Goal: Task Accomplishment & Management: Manage account settings

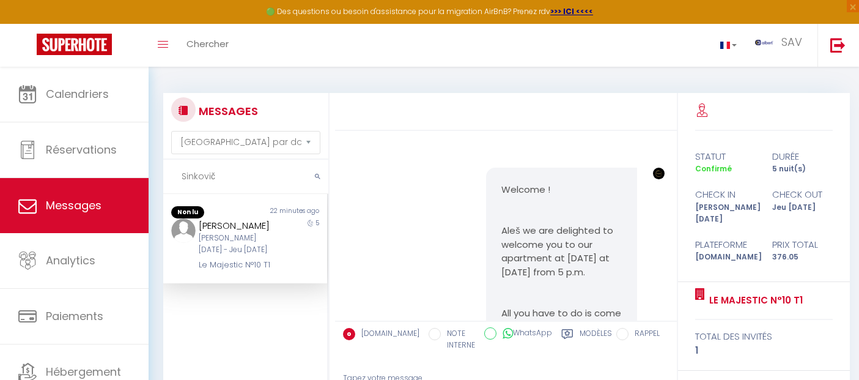
select select "message"
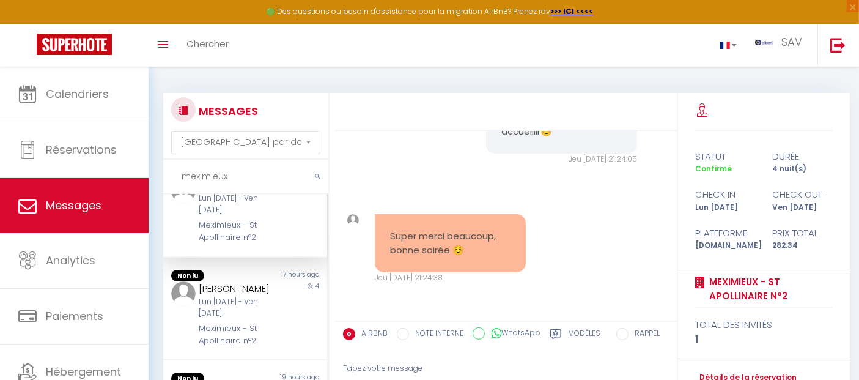
scroll to position [68, 0]
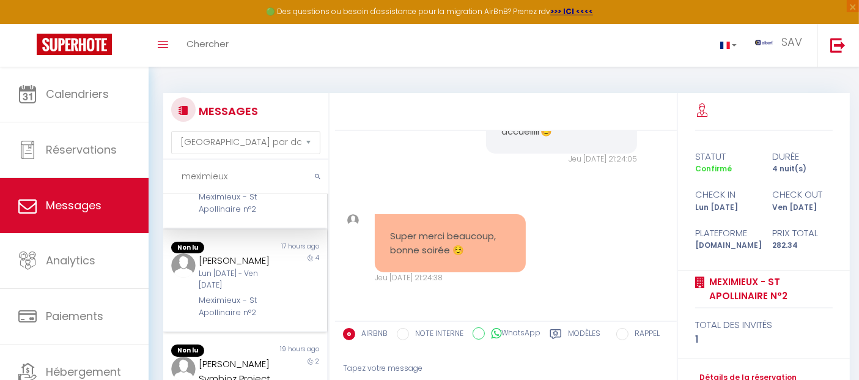
type input "meximieux"
click at [237, 291] on div "Lun 06 Oct - Ven 10 Oct" at bounding box center [238, 279] width 79 height 23
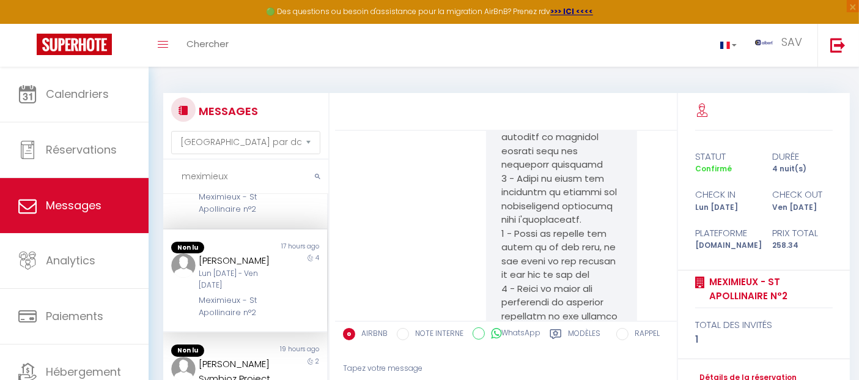
scroll to position [5245, 0]
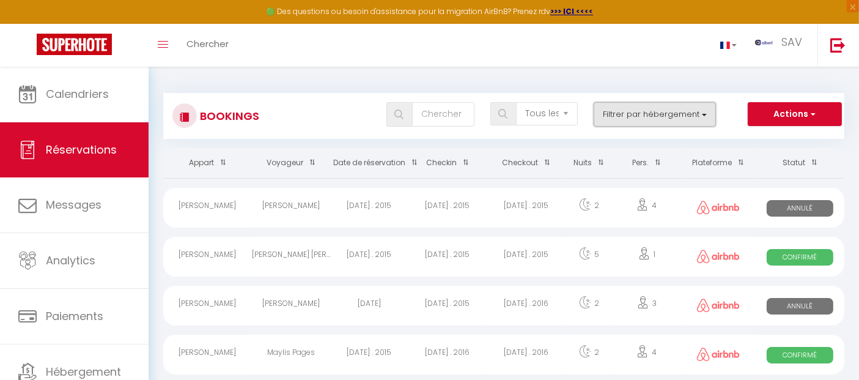
click at [635, 111] on button "Filtrer par hébergement" at bounding box center [655, 114] width 122 height 24
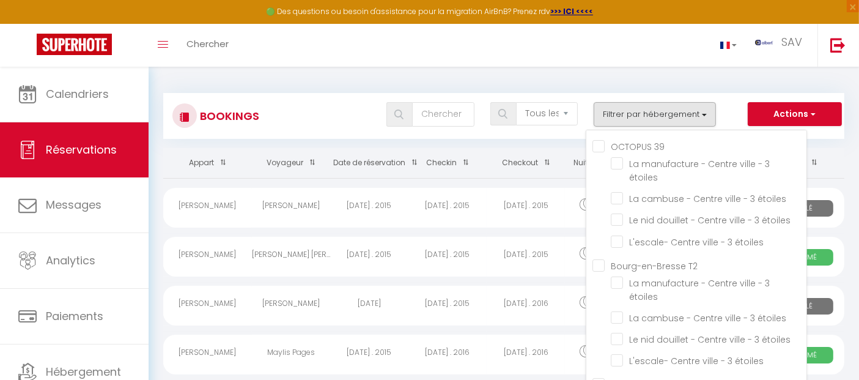
scroll to position [1983, 0]
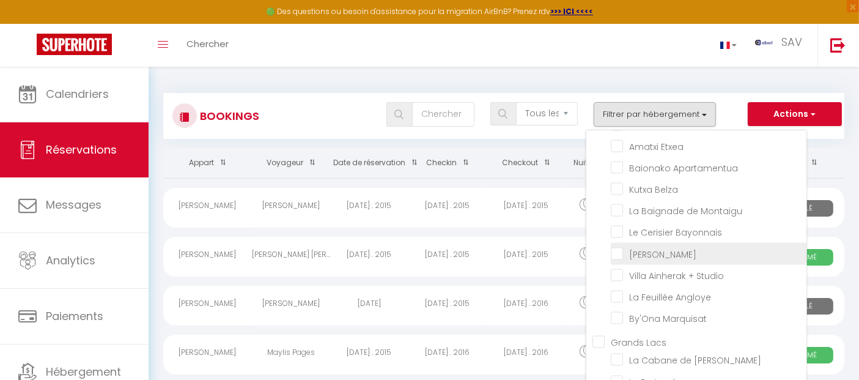
click at [618, 259] on input "[PERSON_NAME]" at bounding box center [709, 252] width 196 height 12
checkbox input "true"
checkbox input "false"
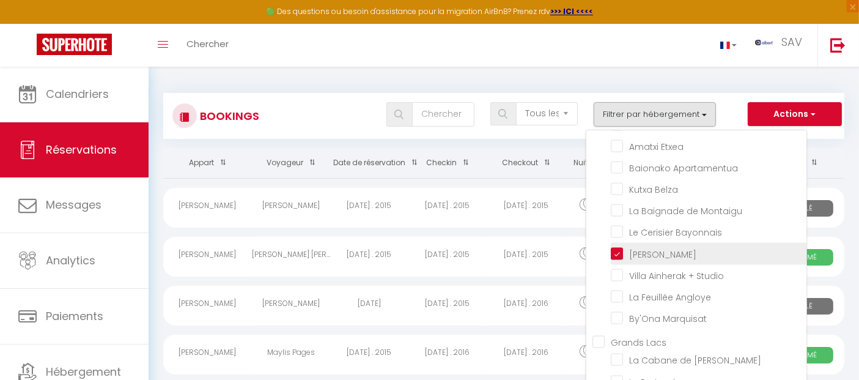
checkbox input "false"
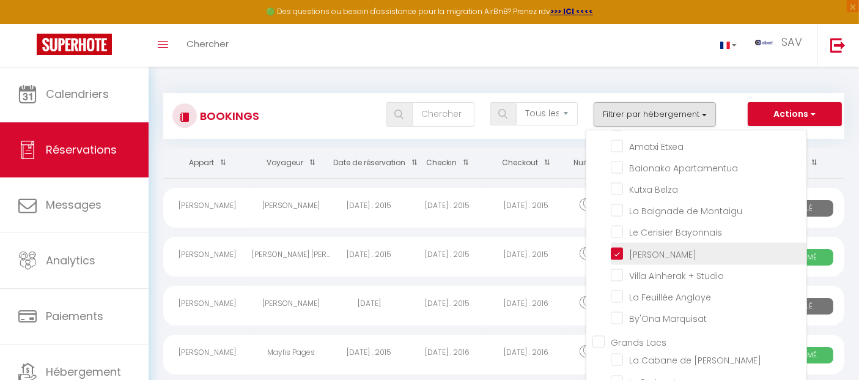
checkbox input "false"
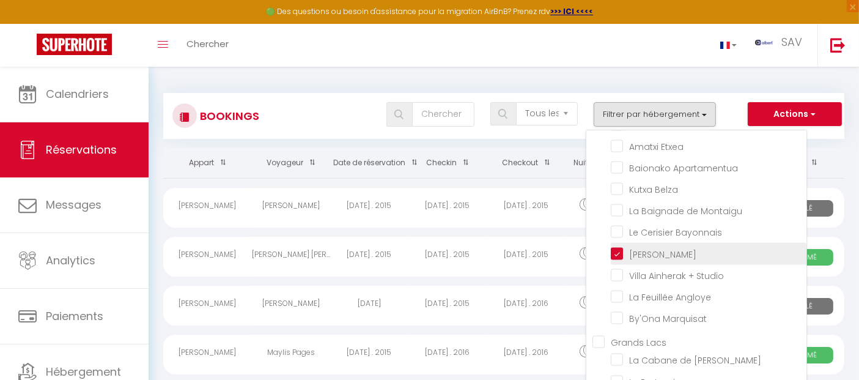
checkbox input "false"
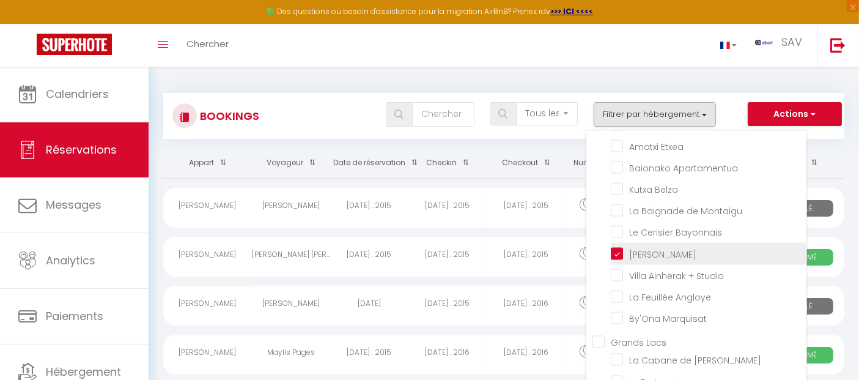
checkbox input "false"
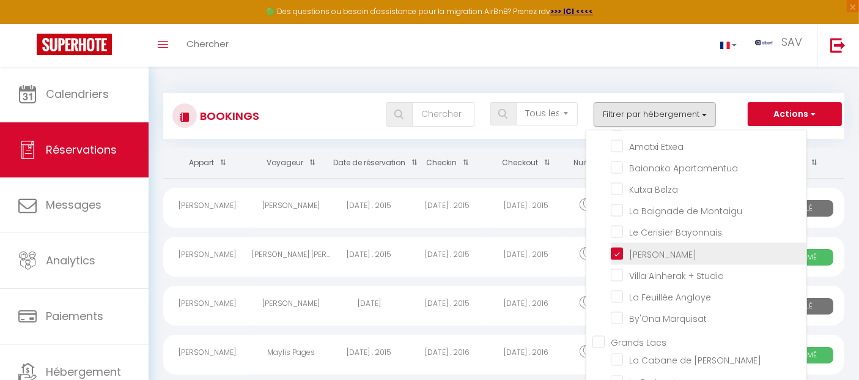
checkbox input "false"
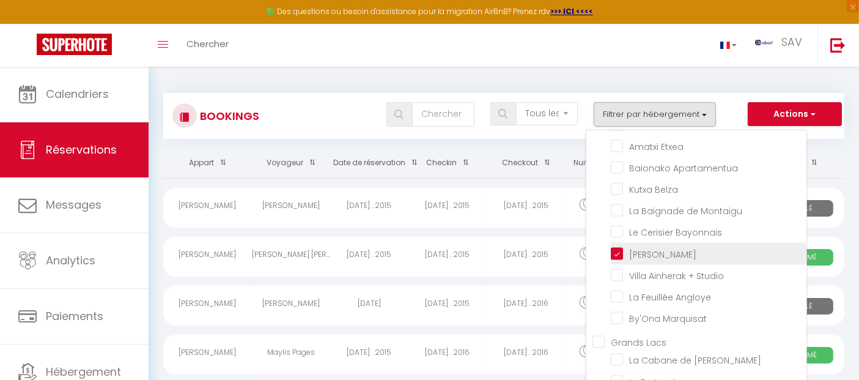
checkbox input "false"
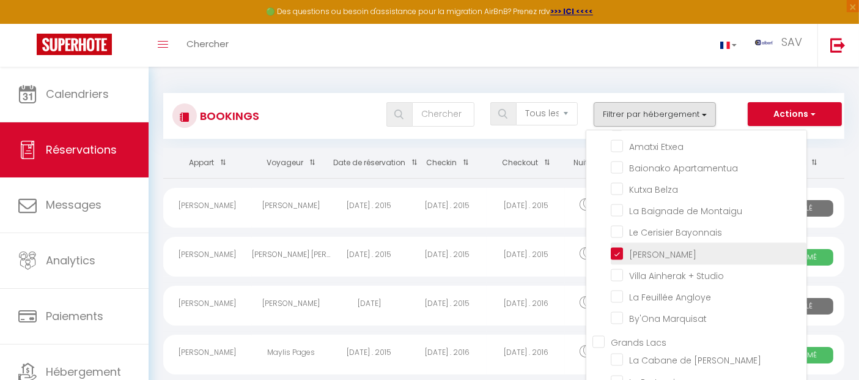
checkbox input "false"
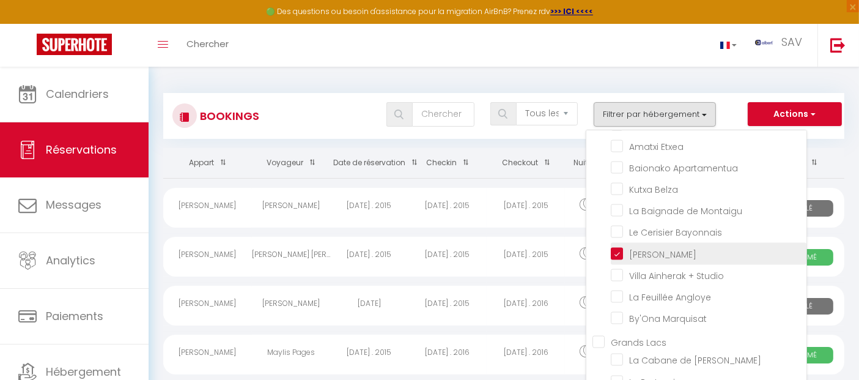
checkbox input "false"
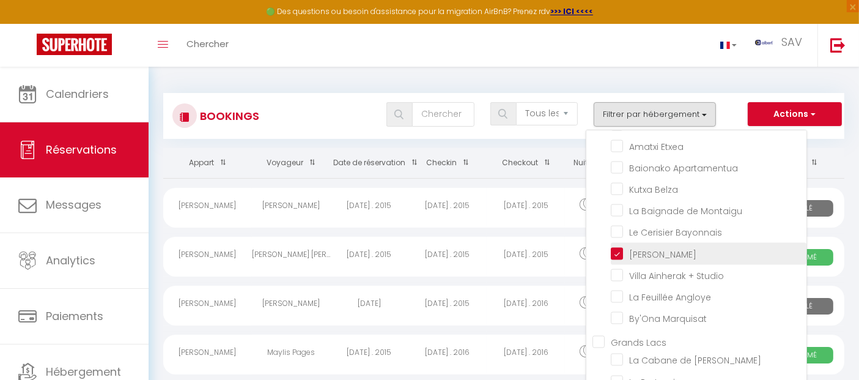
checkbox input "false"
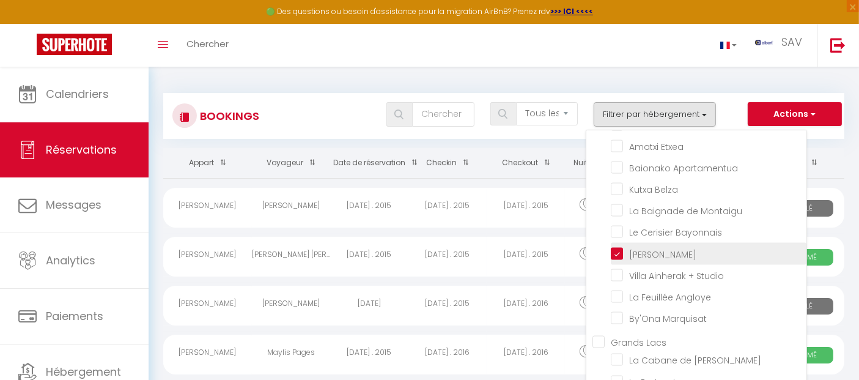
checkbox input "false"
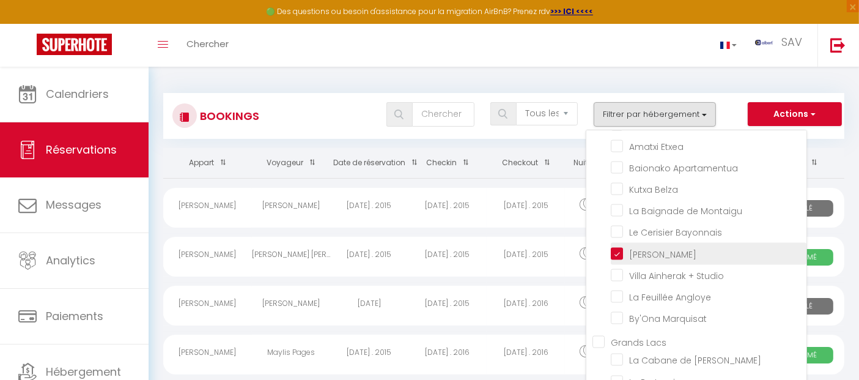
checkbox input "false"
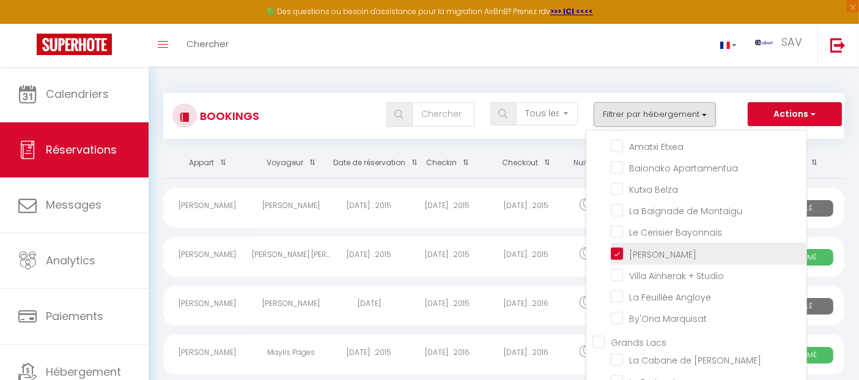
checkbox input "false"
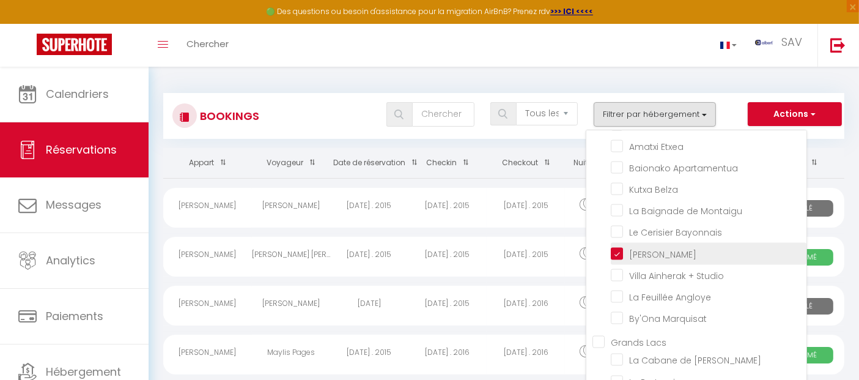
checkbox input "false"
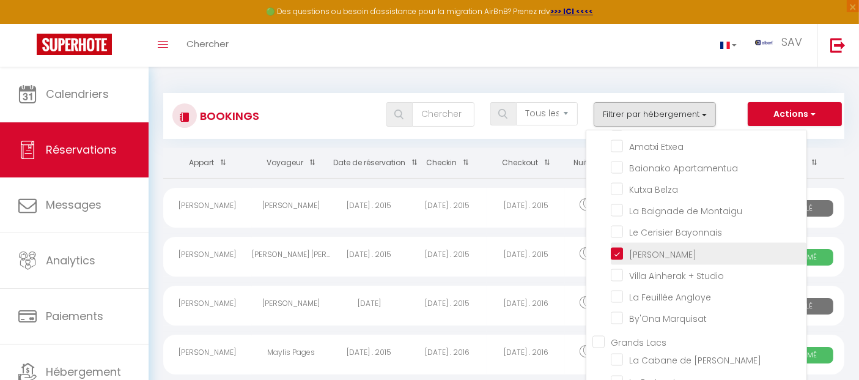
checkbox input "false"
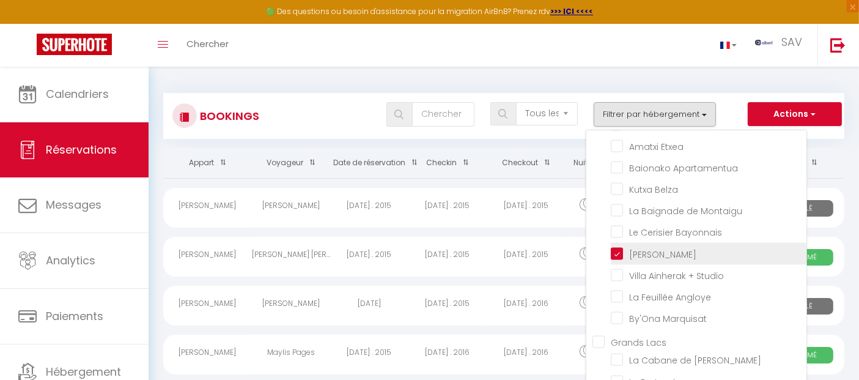
checkbox input "false"
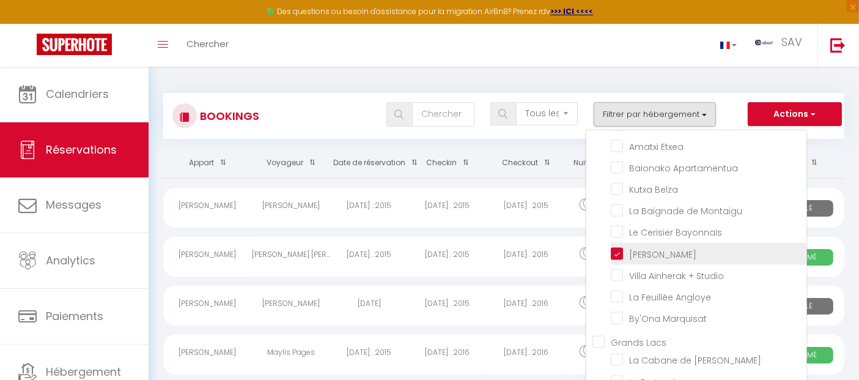
checkbox input "false"
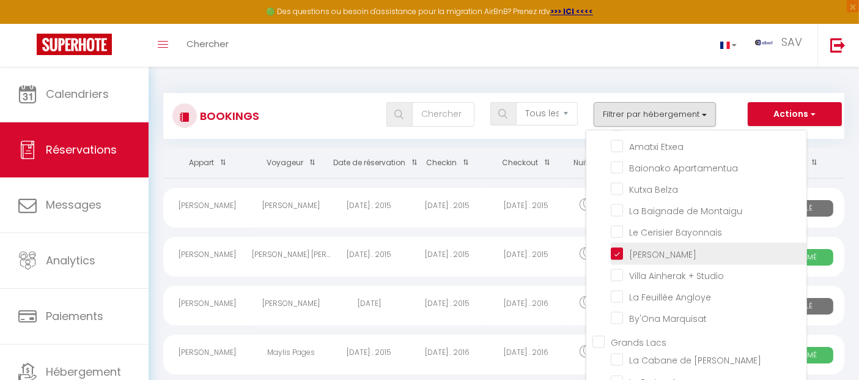
checkbox input "false"
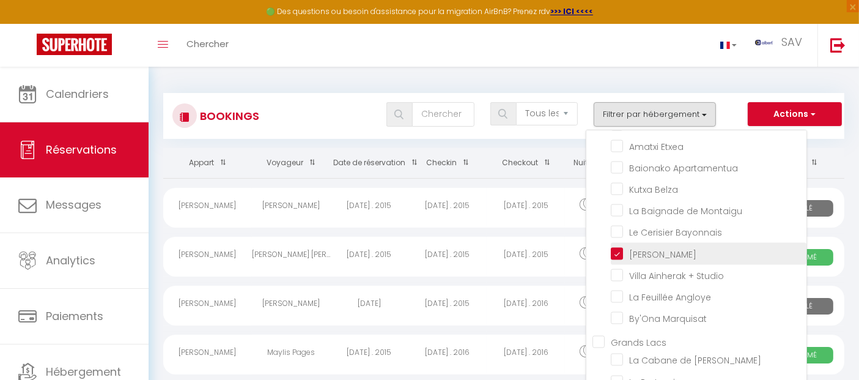
checkbox input "false"
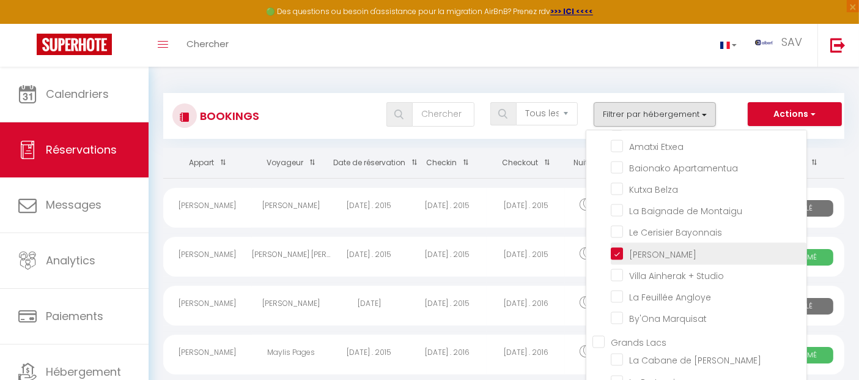
checkbox input "false"
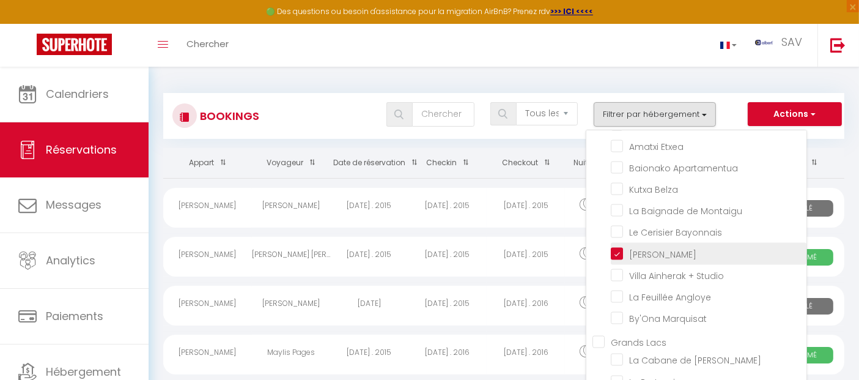
checkbox input "false"
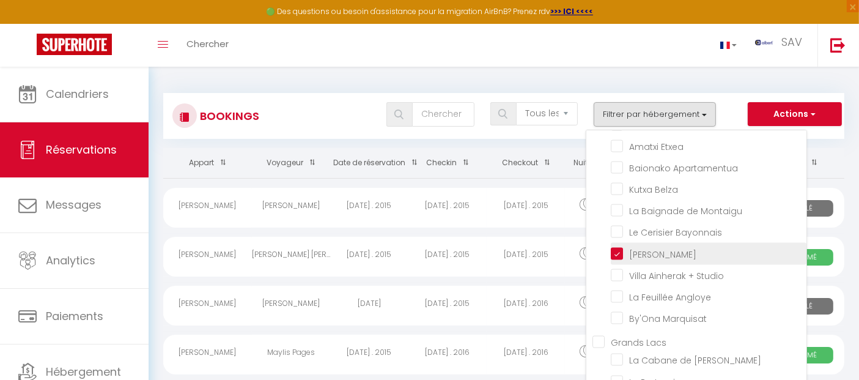
checkbox input "false"
checkbox input "true"
checkbox input "false"
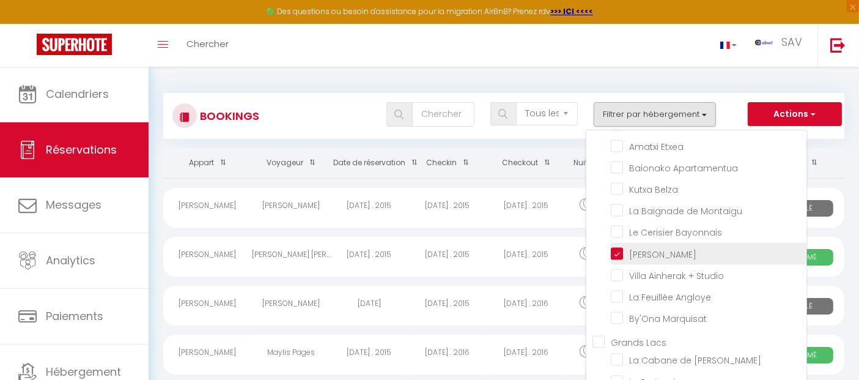
checkbox input "false"
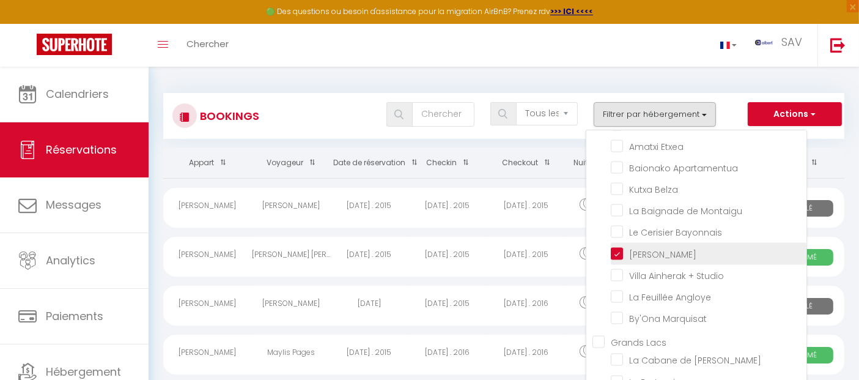
checkbox input "false"
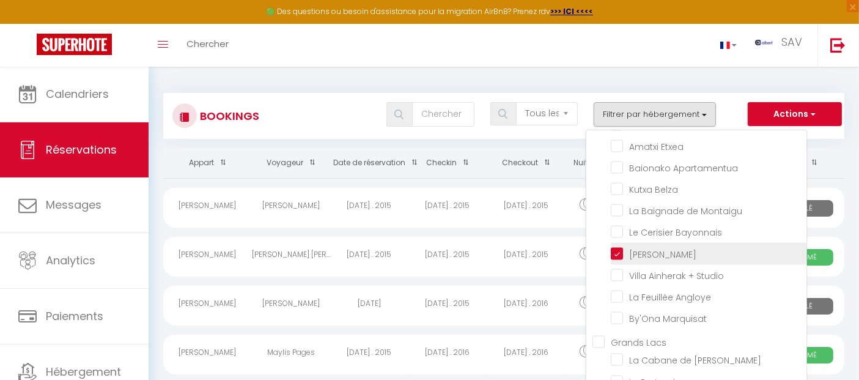
checkbox input "false"
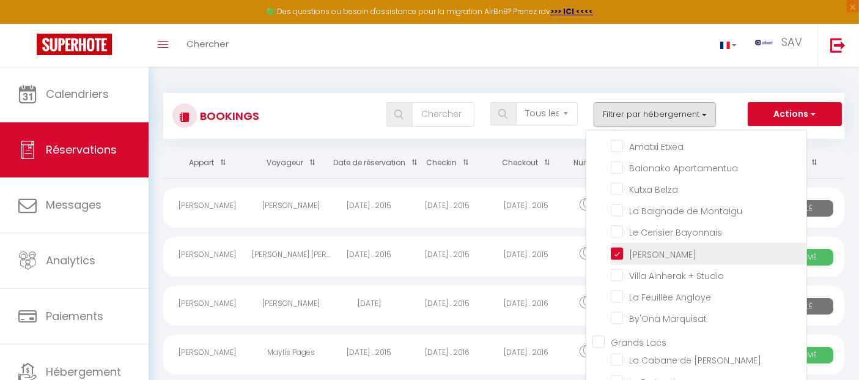
checkbox input "false"
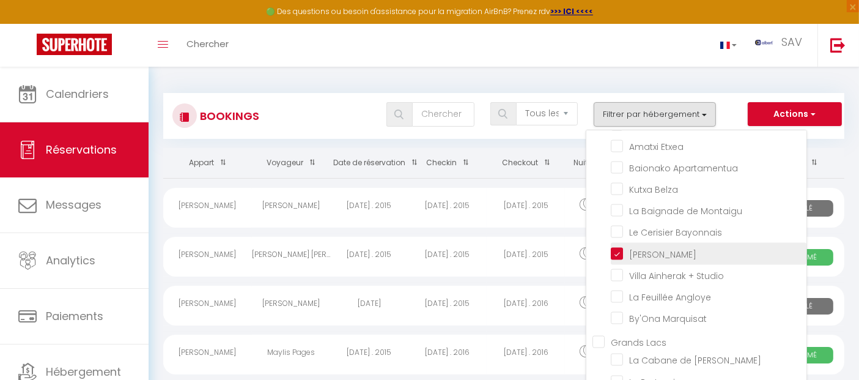
checkbox input "false"
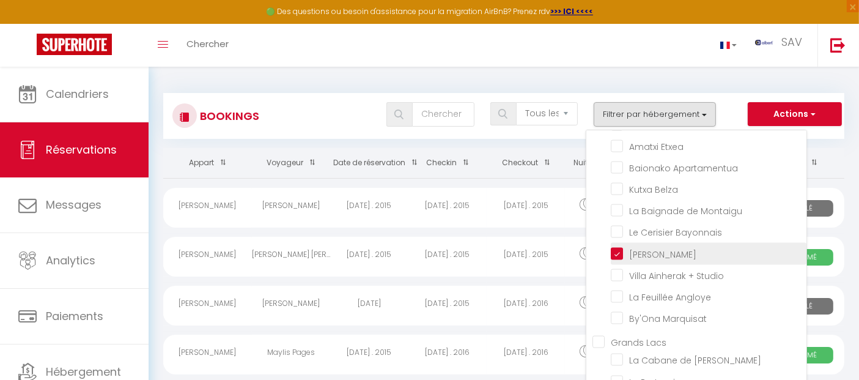
checkbox input "false"
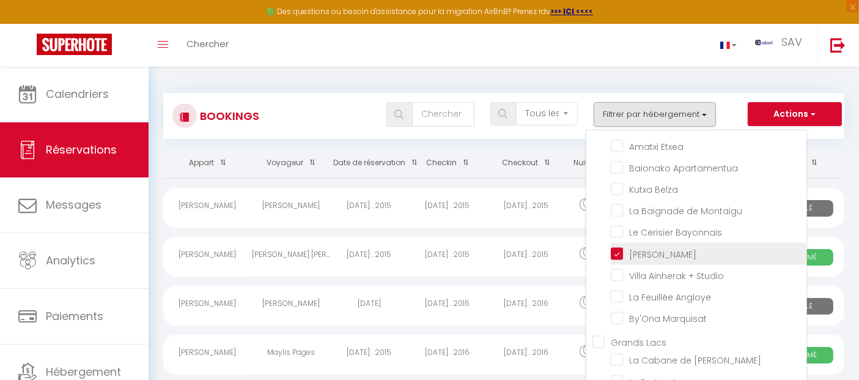
checkbox input "false"
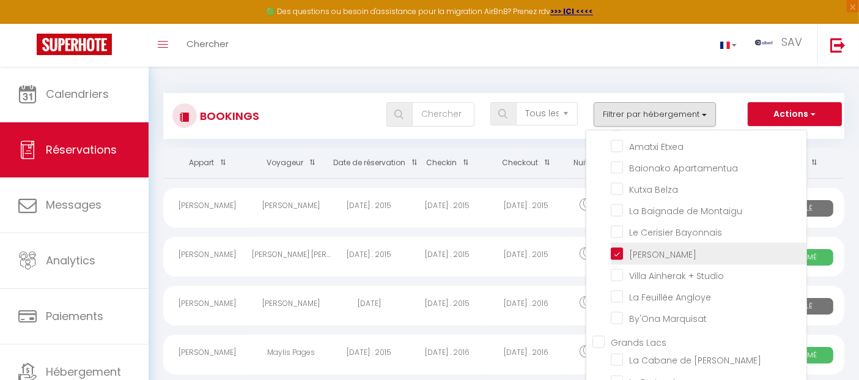
checkbox input "false"
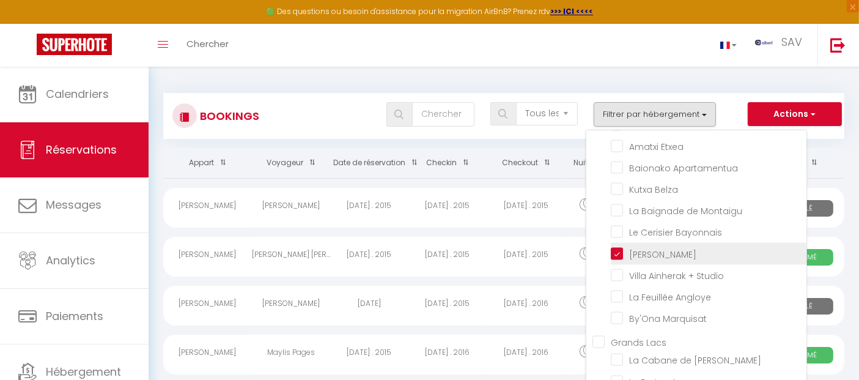
checkbox input "false"
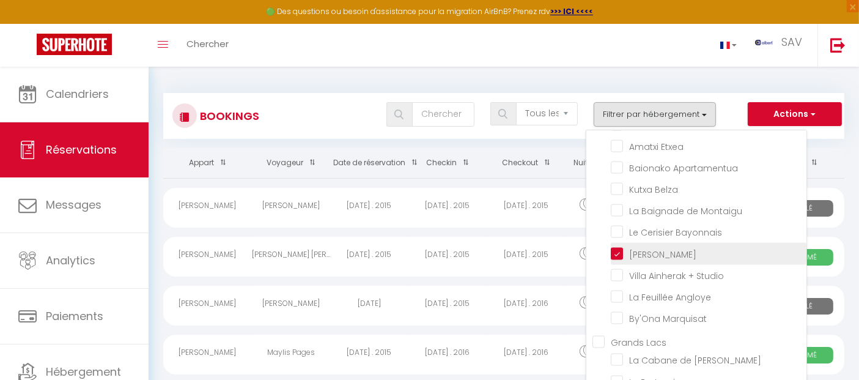
checkbox input "false"
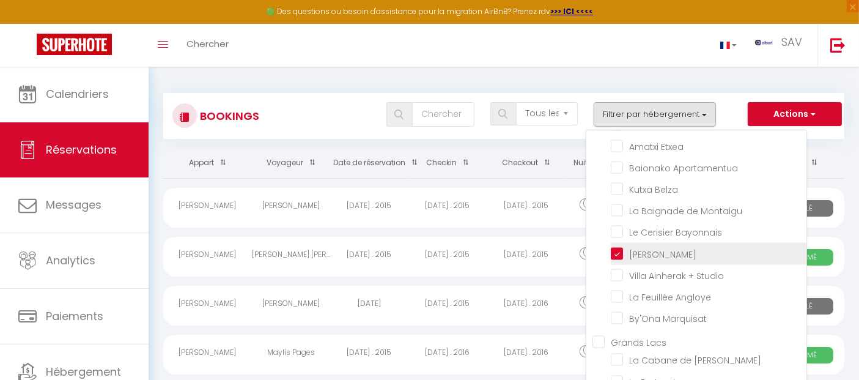
checkbox input "false"
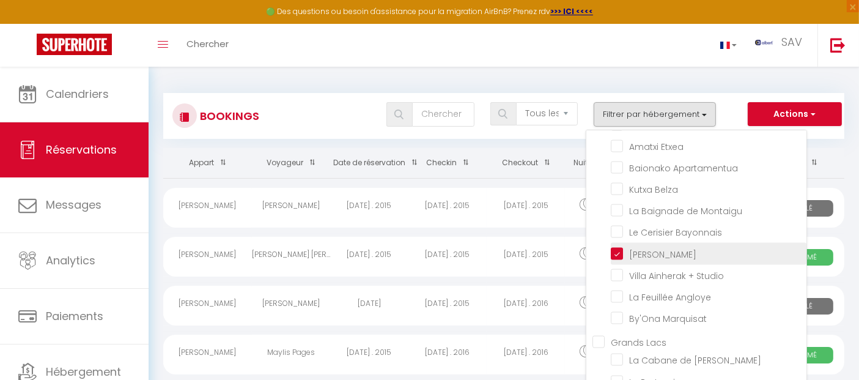
checkbox input "false"
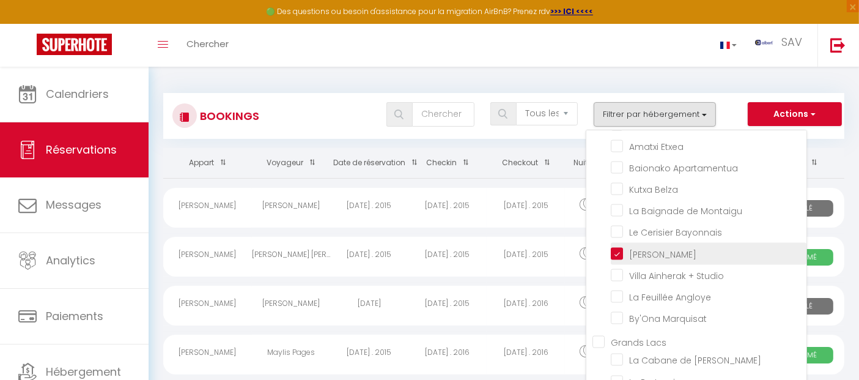
checkbox input "false"
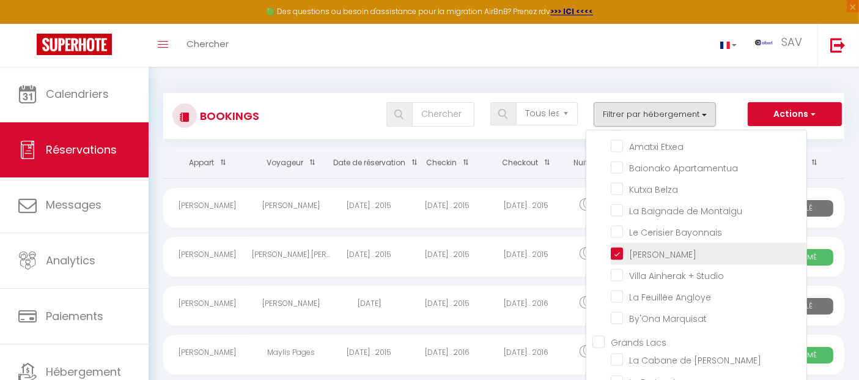
checkbox input "false"
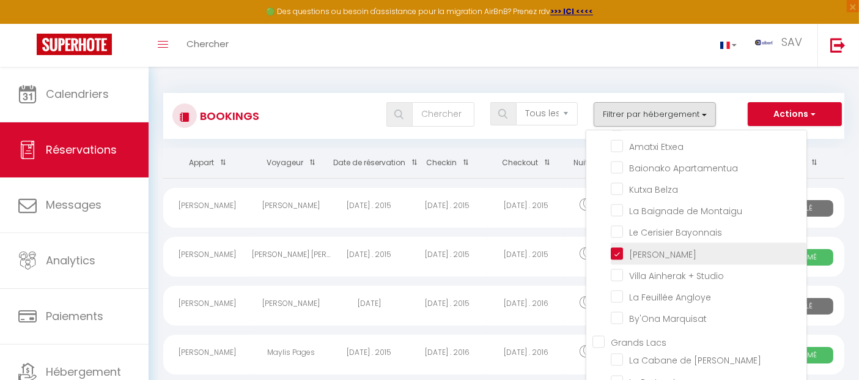
checkbox input "false"
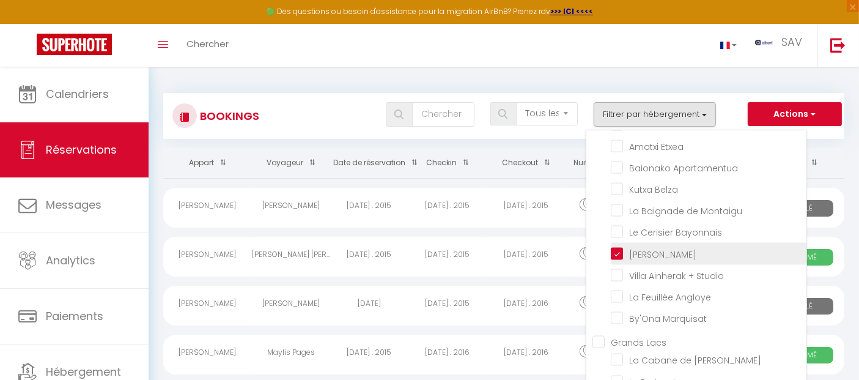
checkbox input "false"
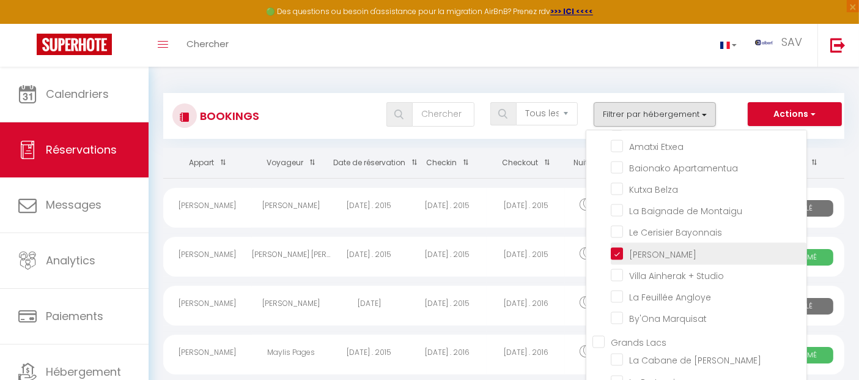
checkbox input "false"
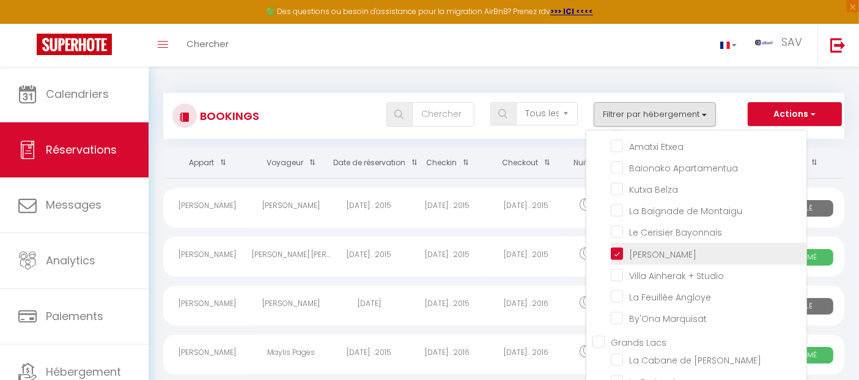
checkbox input "false"
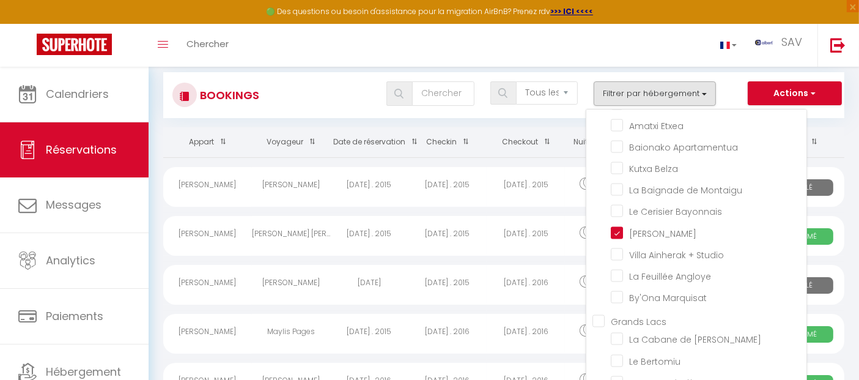
scroll to position [0, 0]
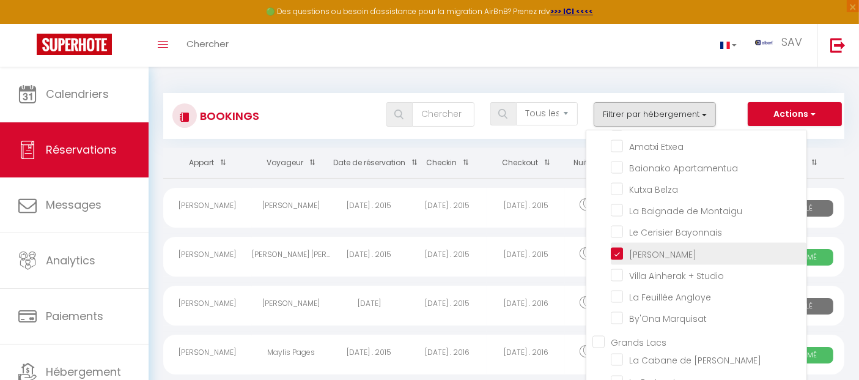
click at [624, 259] on input "[PERSON_NAME]" at bounding box center [709, 252] width 196 height 12
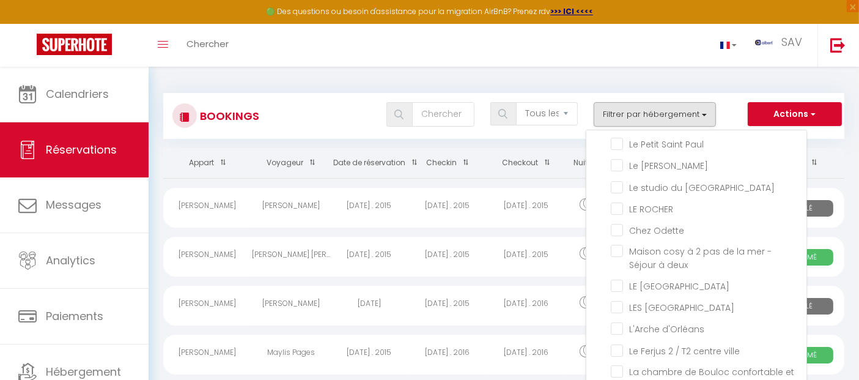
scroll to position [28599, 0]
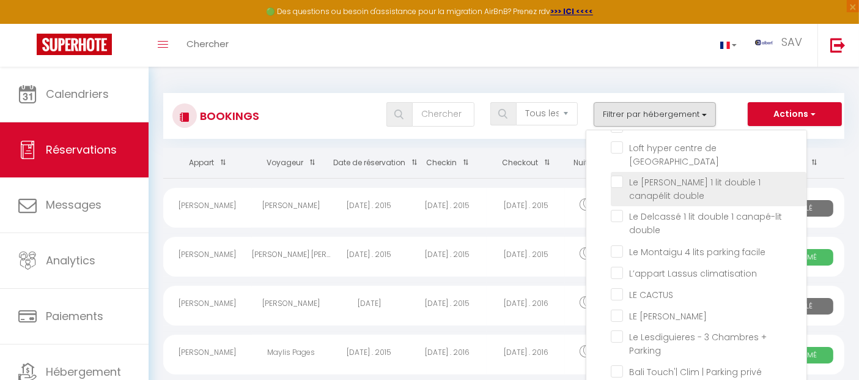
click at [619, 188] on input "Le [PERSON_NAME] 1 lit double 1 canapélit double" at bounding box center [709, 181] width 196 height 12
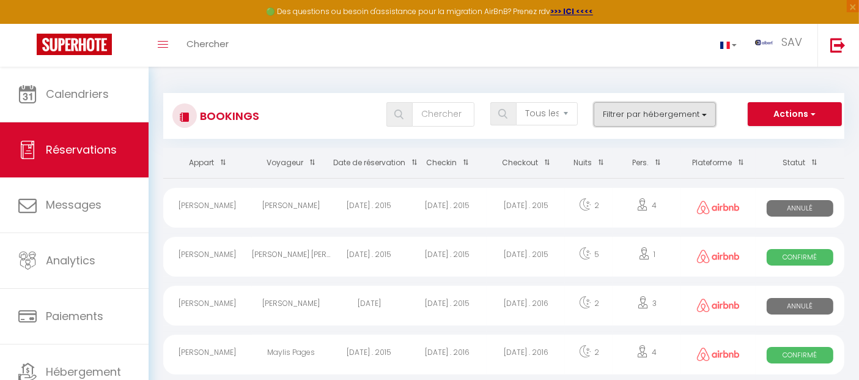
click at [643, 112] on button "Filtrer par hébergement" at bounding box center [655, 114] width 122 height 24
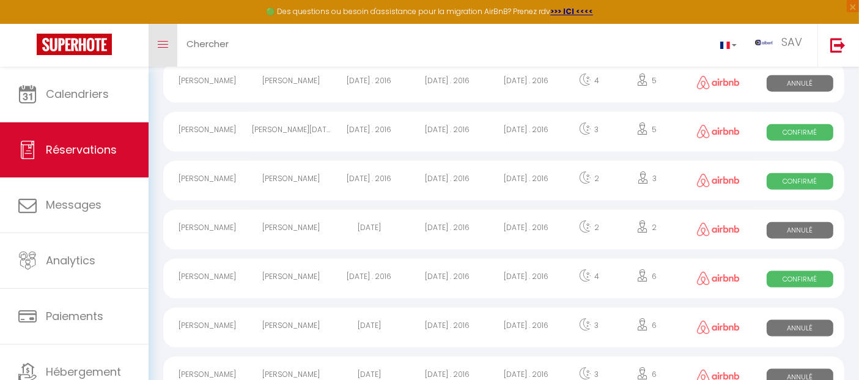
scroll to position [1223, 0]
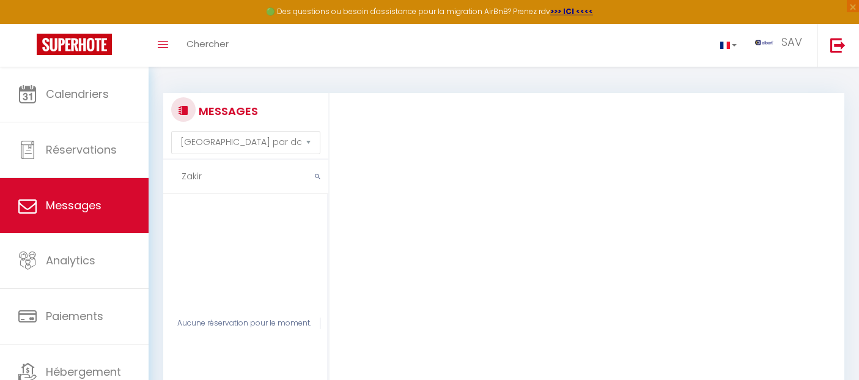
select select "message"
drag, startPoint x: 191, startPoint y: 165, endPoint x: 144, endPoint y: 165, distance: 47.1
click at [144, 165] on div "🟢 Des questions ou besoin d'assistance pour la migration AirBnB? Prenez rdv >>>…" at bounding box center [429, 283] width 859 height 432
paste input "Lingua"
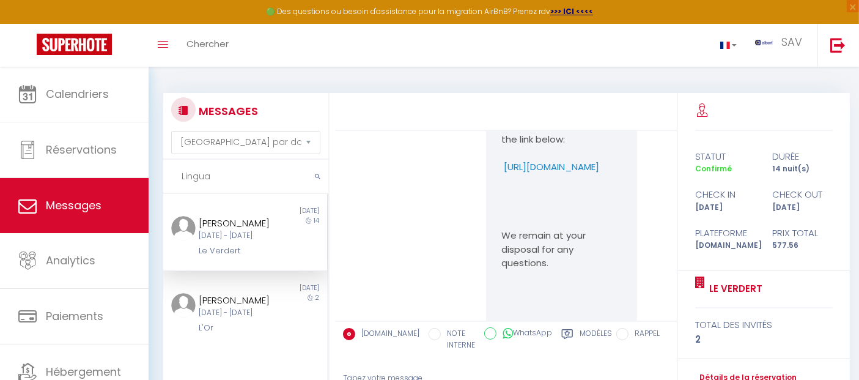
scroll to position [2834, 0]
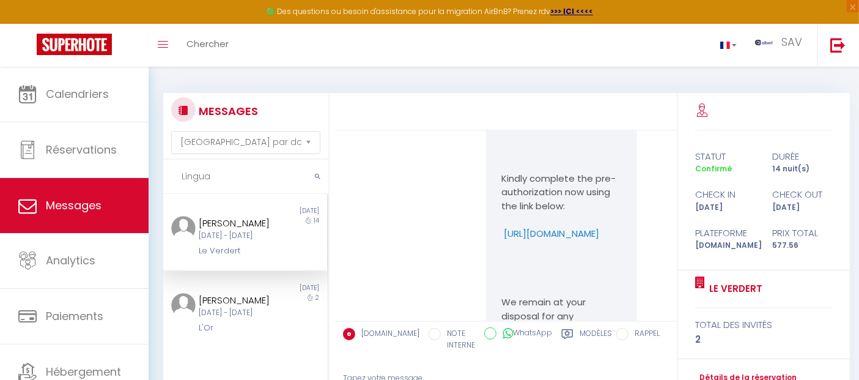
type input "Lingua"
drag, startPoint x: 589, startPoint y: 259, endPoint x: 457, endPoint y: 232, distance: 134.9
click at [457, 232] on div "You haven’t completed the security deposit Hello Riccardo Lingua, We’re looking…" at bounding box center [506, 46] width 334 height 875
copy p "https://superhote.com/applink/p/37n1wCAv"
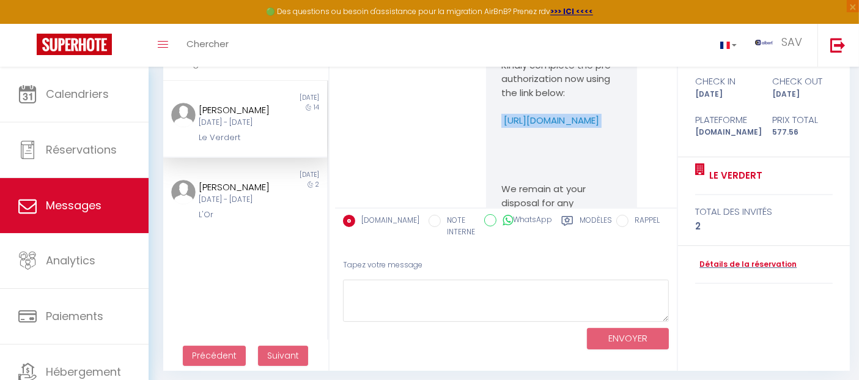
scroll to position [117, 0]
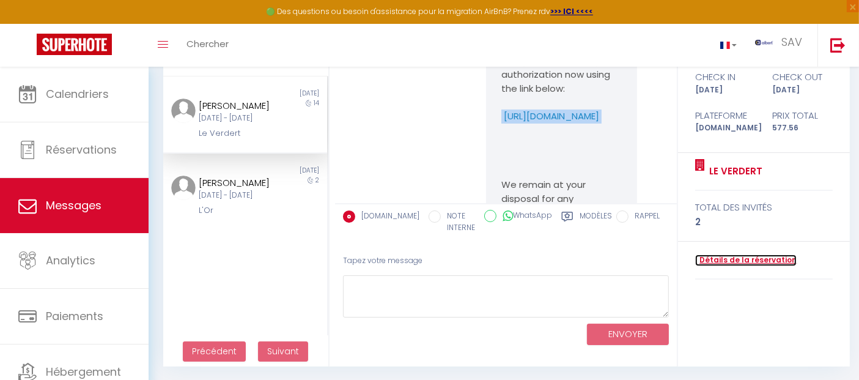
click at [734, 259] on link "Détails de la réservation" at bounding box center [745, 260] width 101 height 12
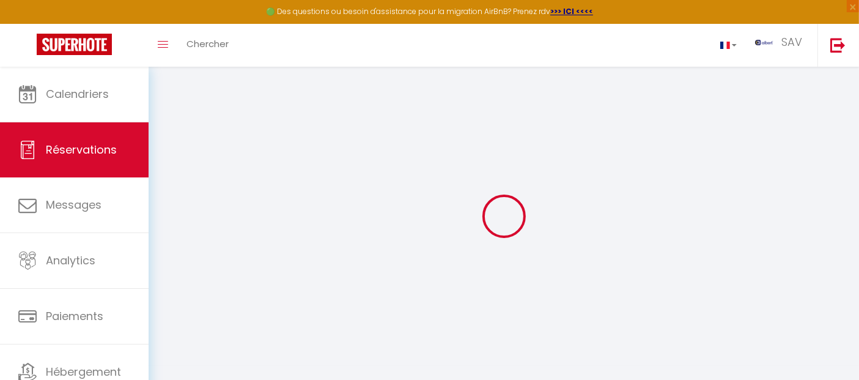
select select
checkbox input "false"
select select
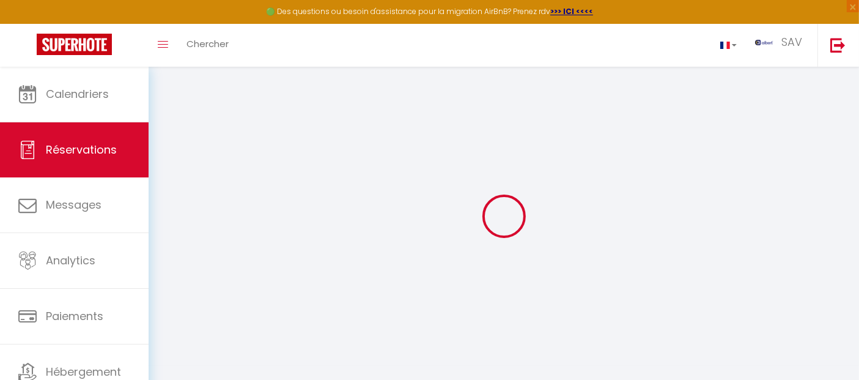
checkbox input "false"
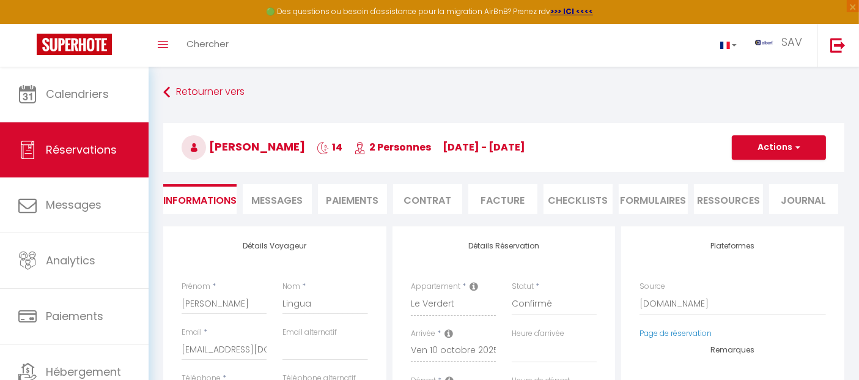
select select
checkbox input "false"
type textarea "** THIS RESERVATION HAS BEEN PRE-PAID ** BOOKING NOTE : Payment charge is EUR 8…"
type input "40"
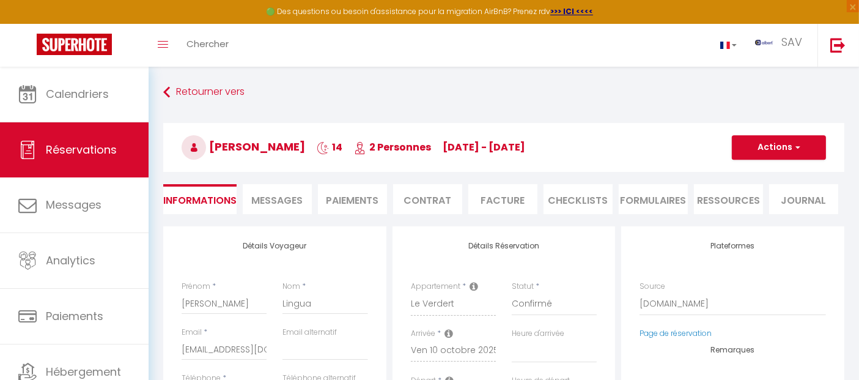
type input "13.11"
select select
checkbox input "false"
select select
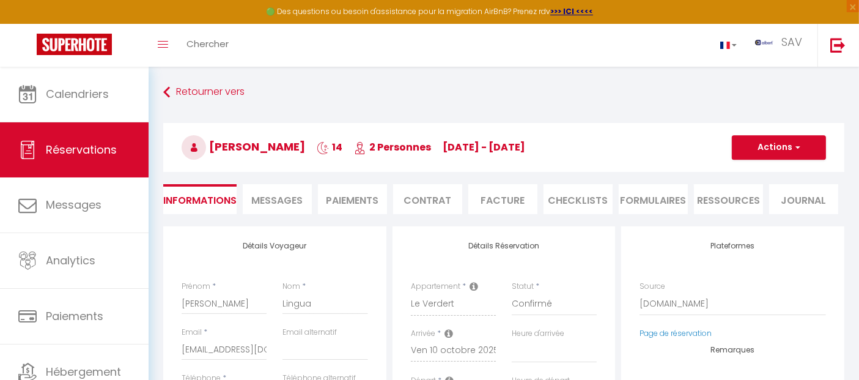
select select
click at [304, 196] on li "Messages" at bounding box center [277, 199] width 69 height 30
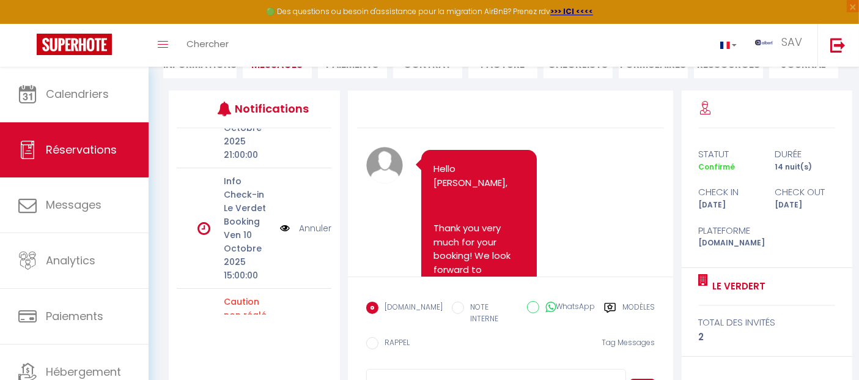
scroll to position [271, 0]
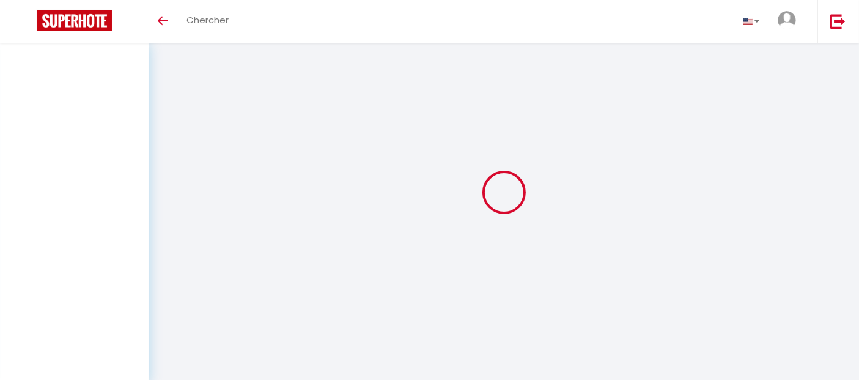
select select "all"
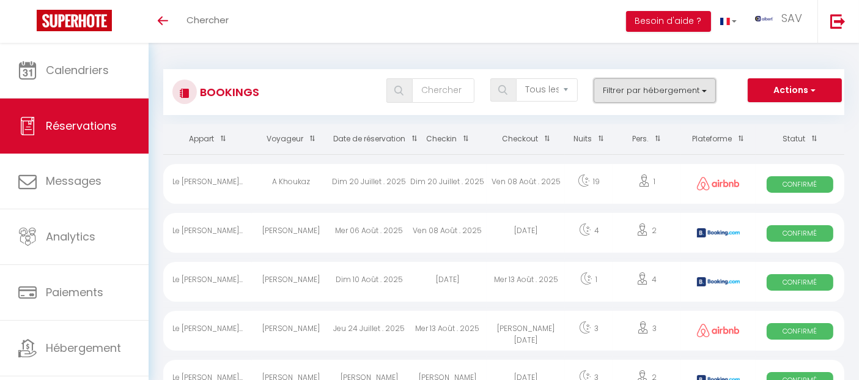
click at [622, 84] on button "Filtrer par hébergement" at bounding box center [655, 90] width 122 height 24
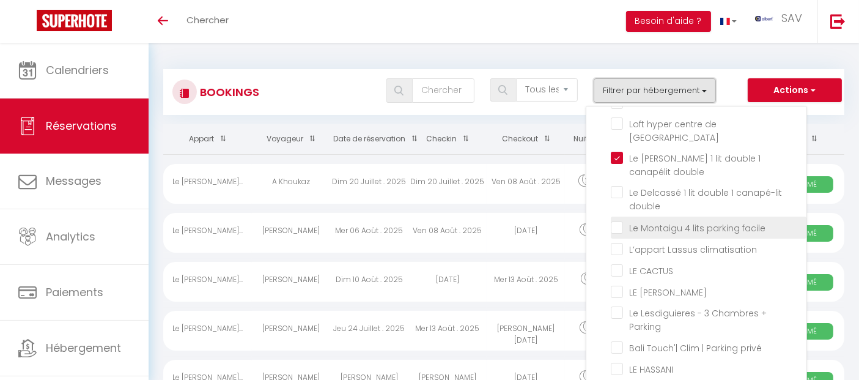
scroll to position [28696, 0]
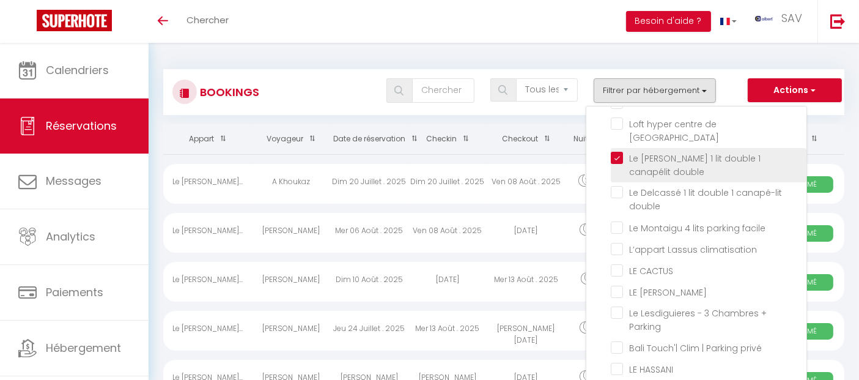
click at [624, 162] on input "Le [PERSON_NAME] 1 lit double 1 canapélit double" at bounding box center [709, 158] width 196 height 12
checkbox input "false"
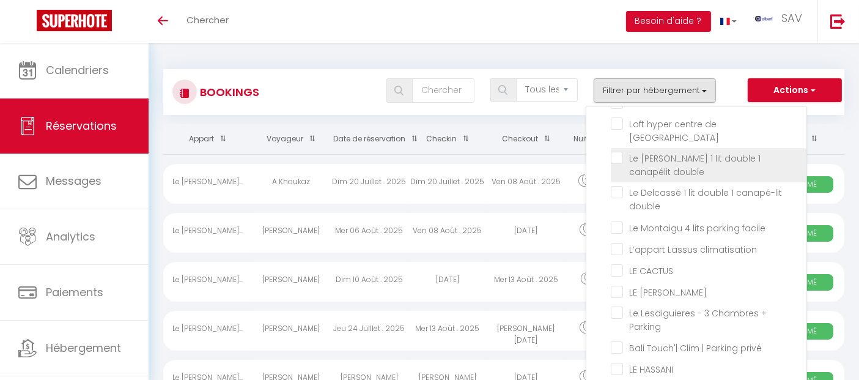
checkbox input "false"
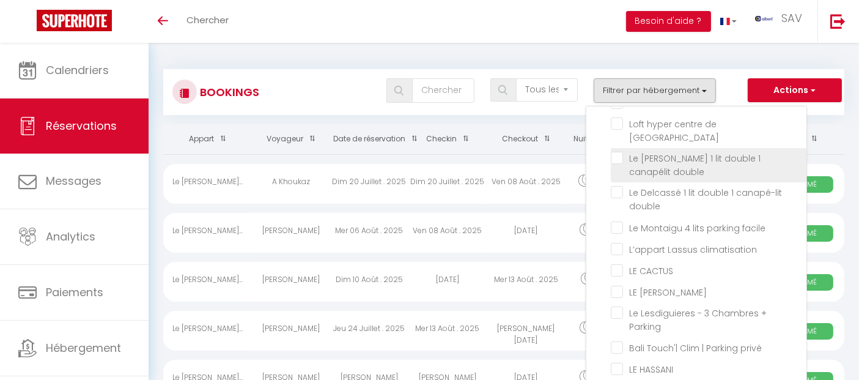
checkbox input "false"
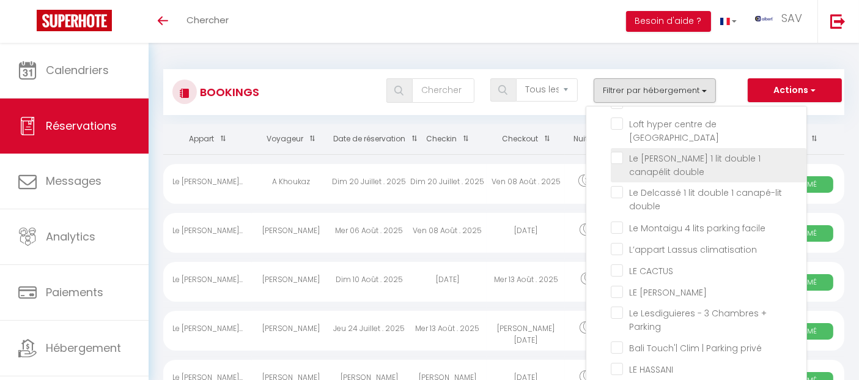
checkbox input "false"
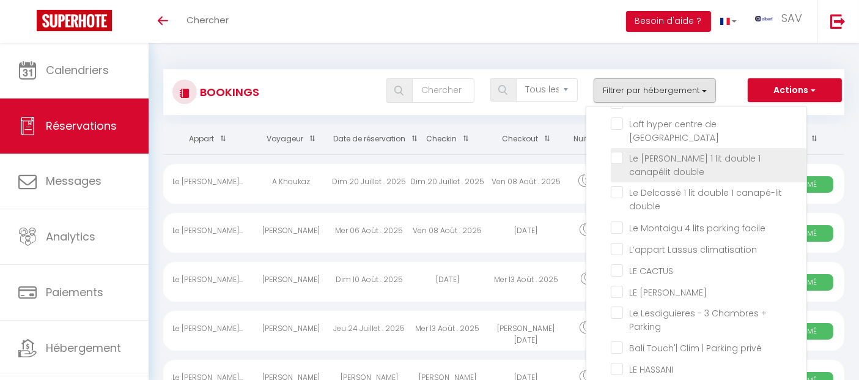
checkbox input "false"
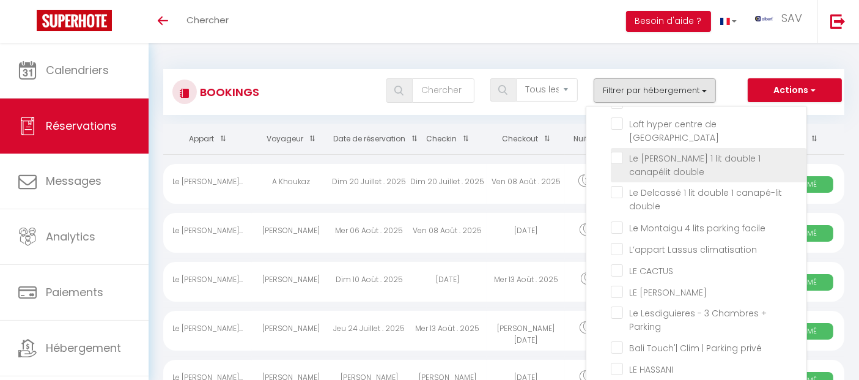
checkbox input "false"
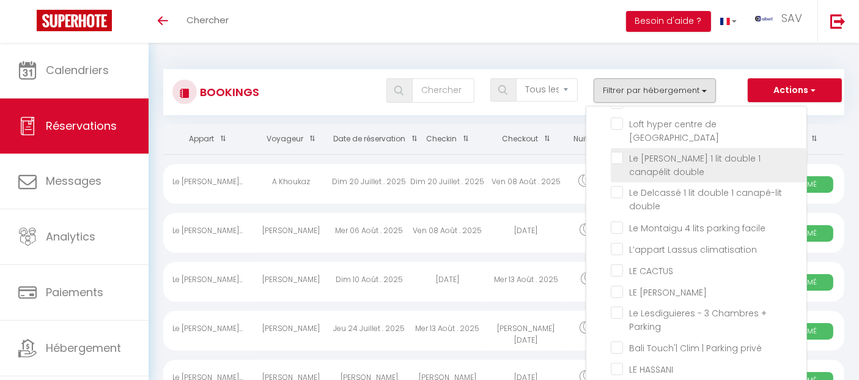
checkbox input "false"
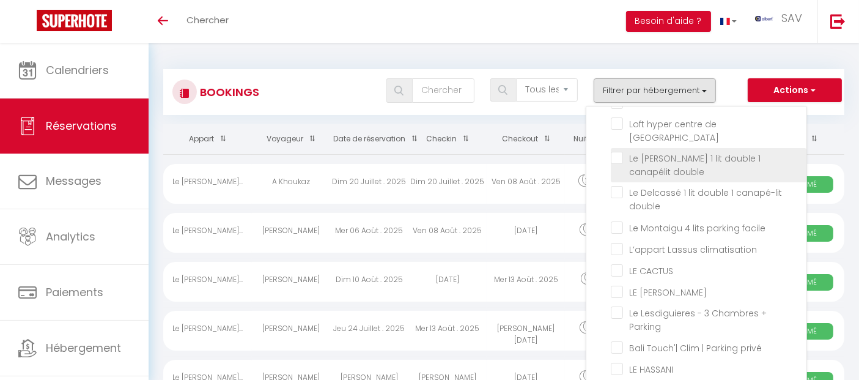
checkbox input "false"
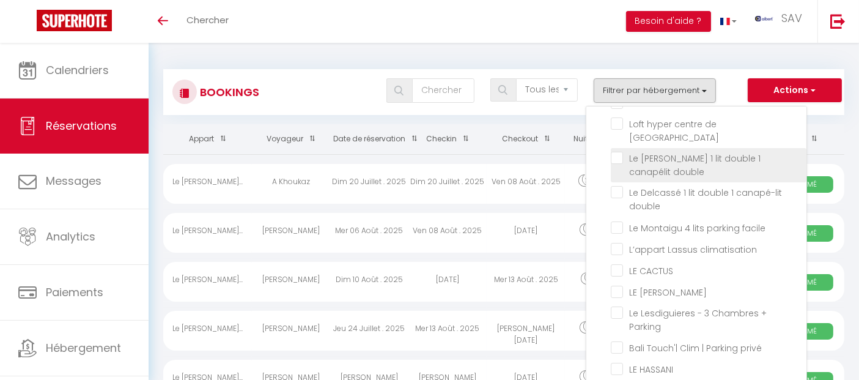
checkbox input "false"
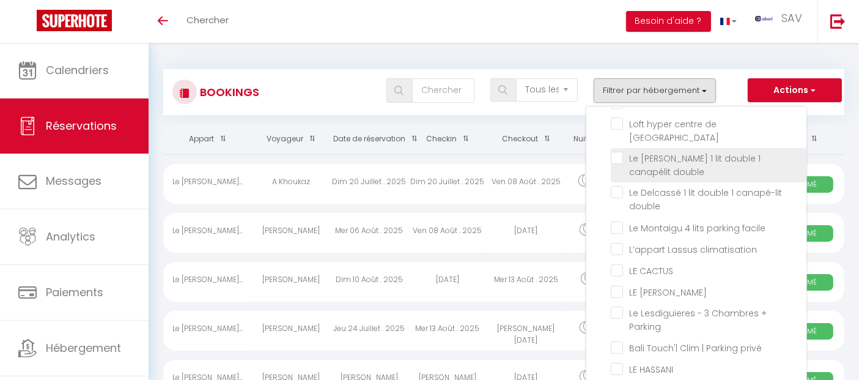
checkbox input "false"
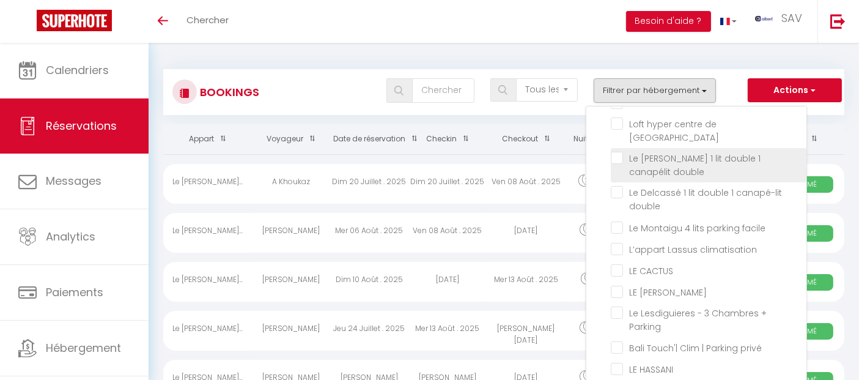
checkbox input "false"
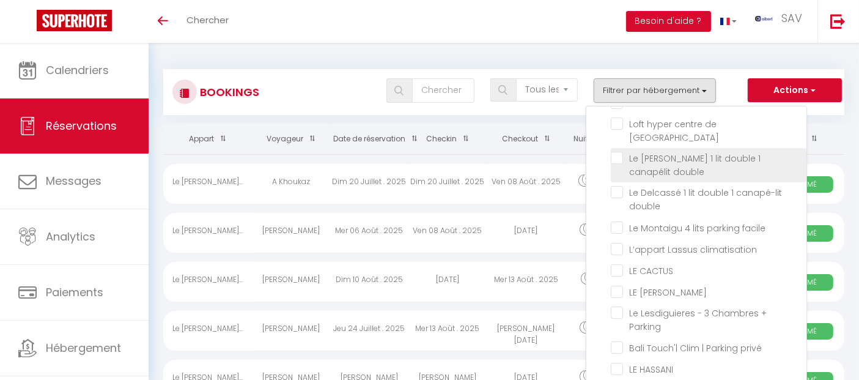
checkbox input "false"
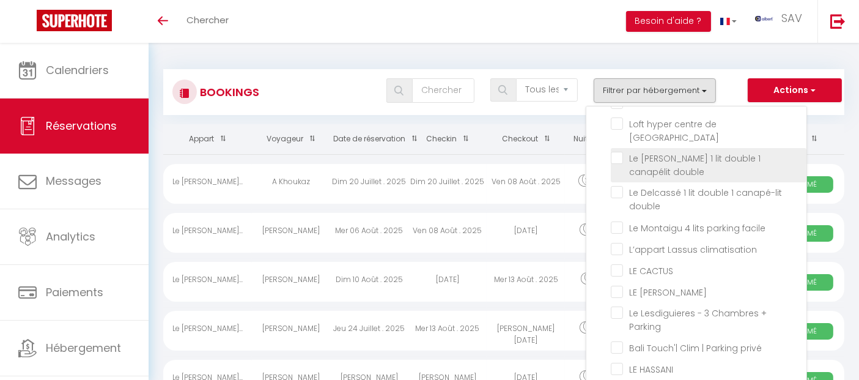
checkbox input "false"
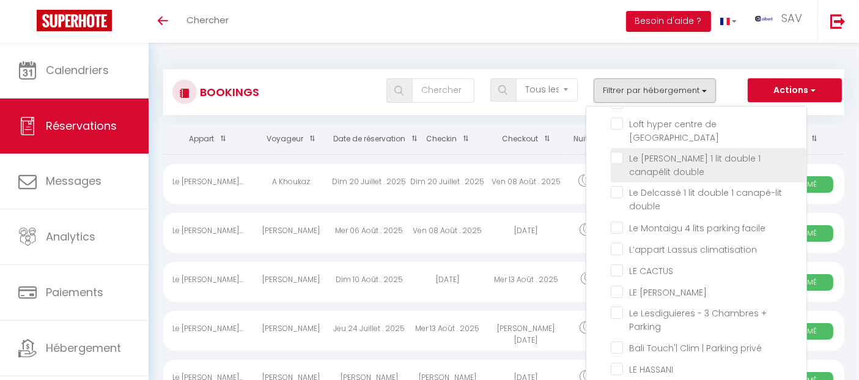
checkbox input "false"
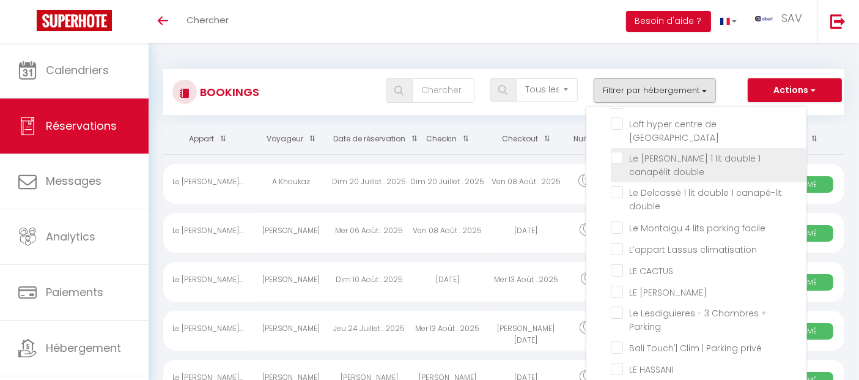
checkbox input "false"
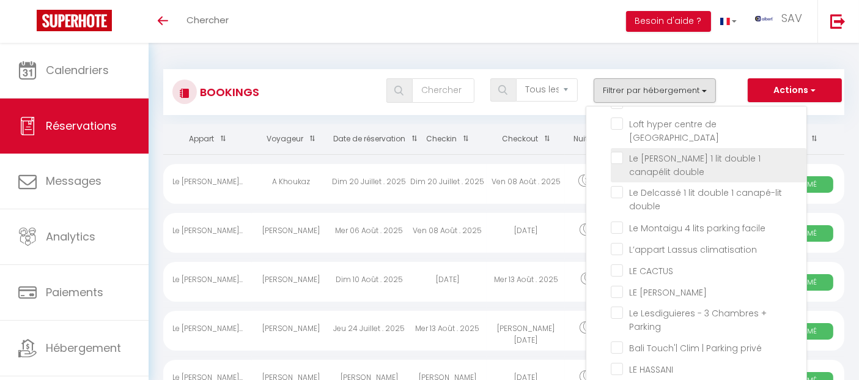
checkbox input "false"
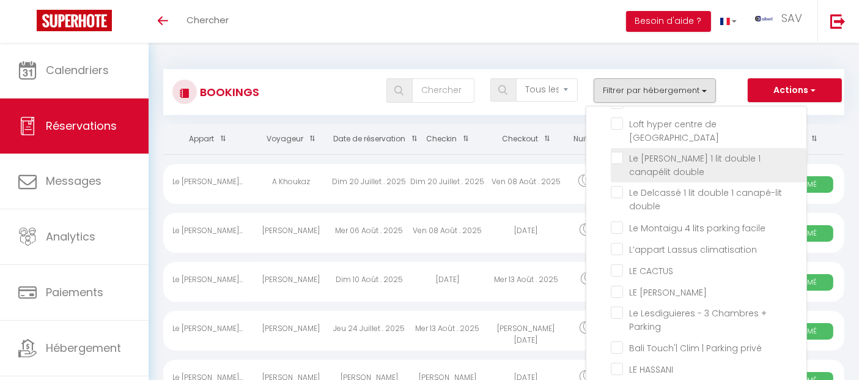
checkbox input "false"
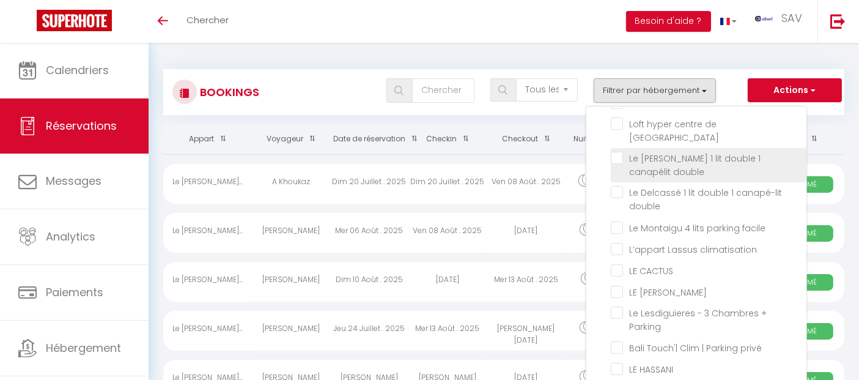
checkbox input "false"
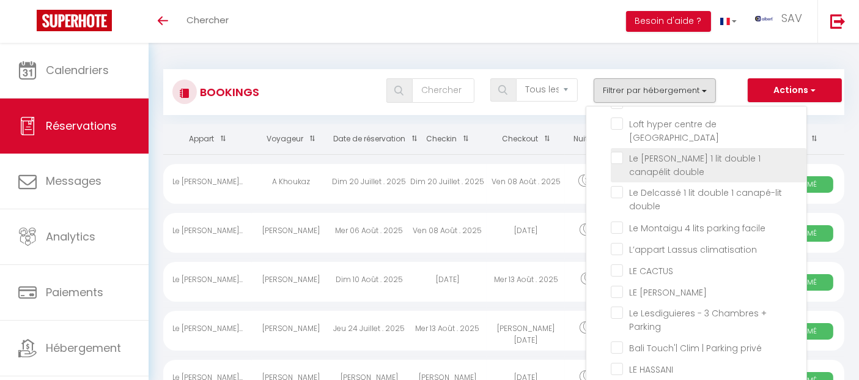
checkbox input "false"
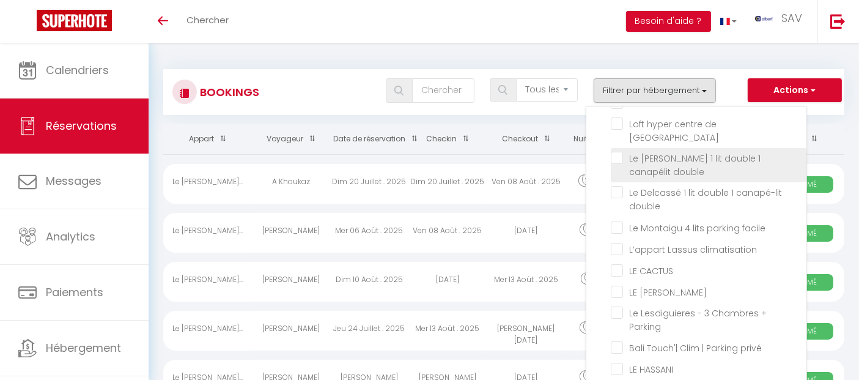
checkbox input "false"
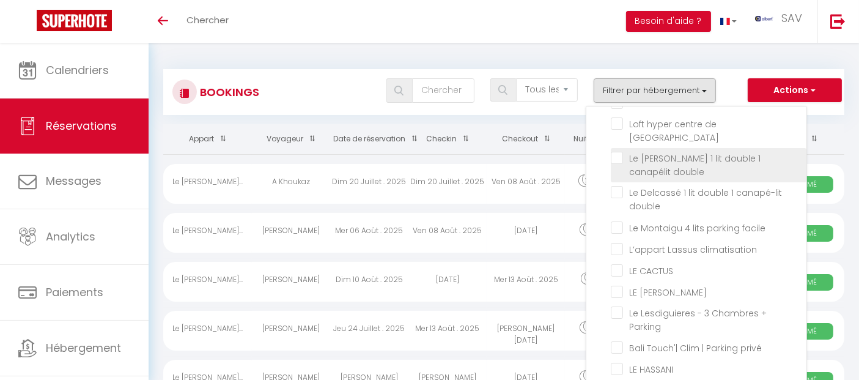
checkbox input "false"
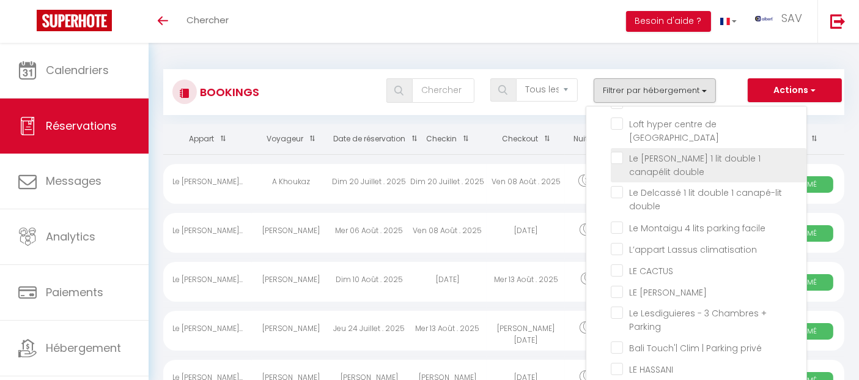
checkbox input "false"
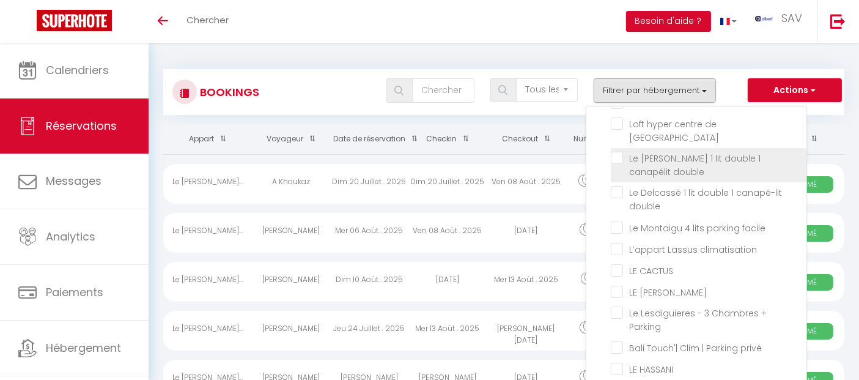
checkbox input "false"
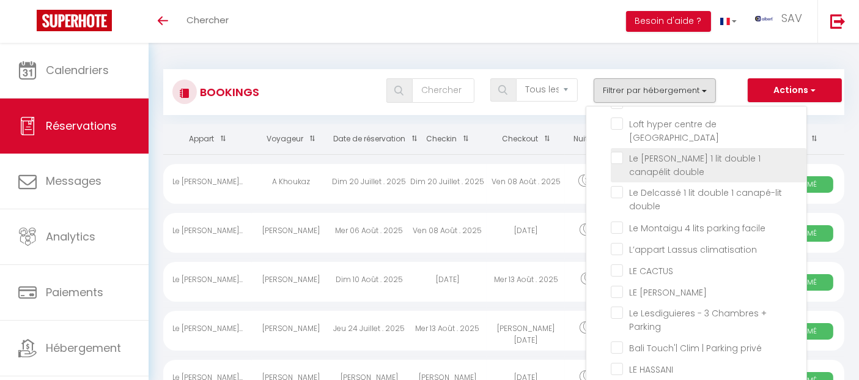
checkbox input "false"
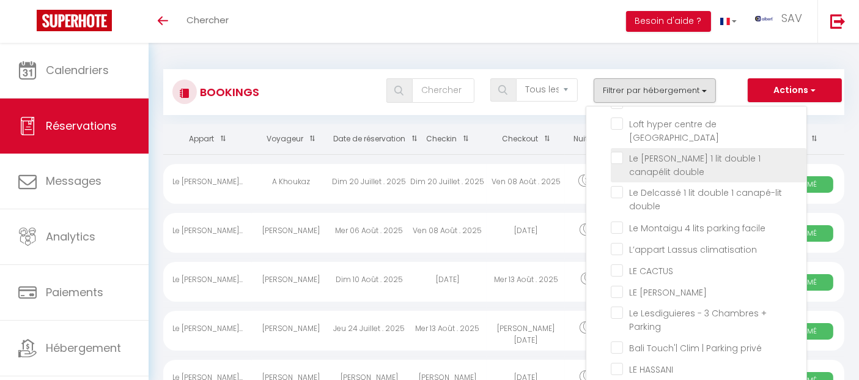
checkbox input "false"
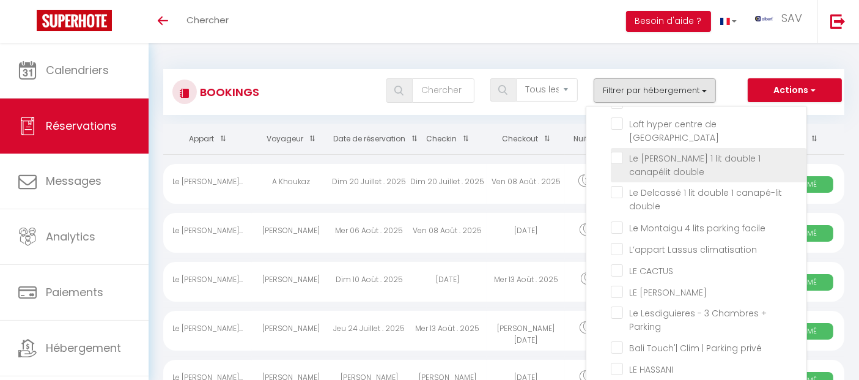
checkbox input "false"
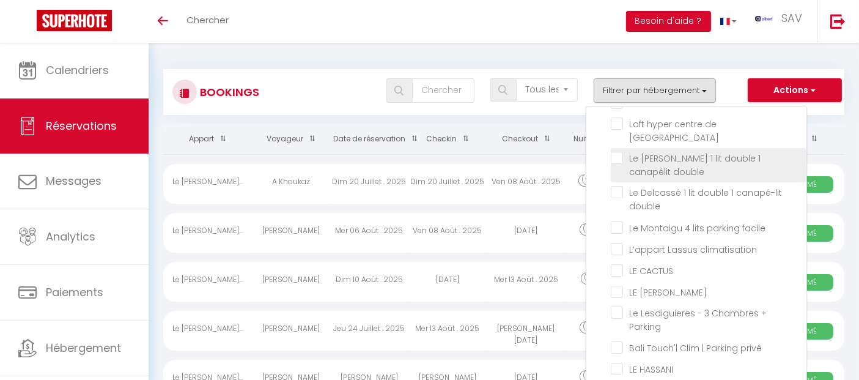
checkbox input "false"
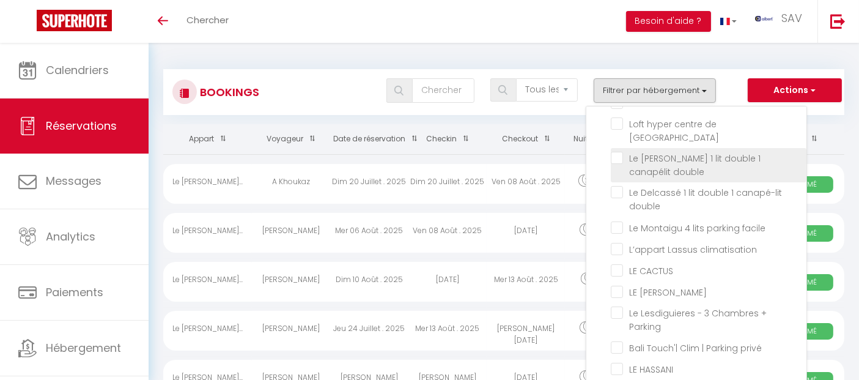
checkbox input "false"
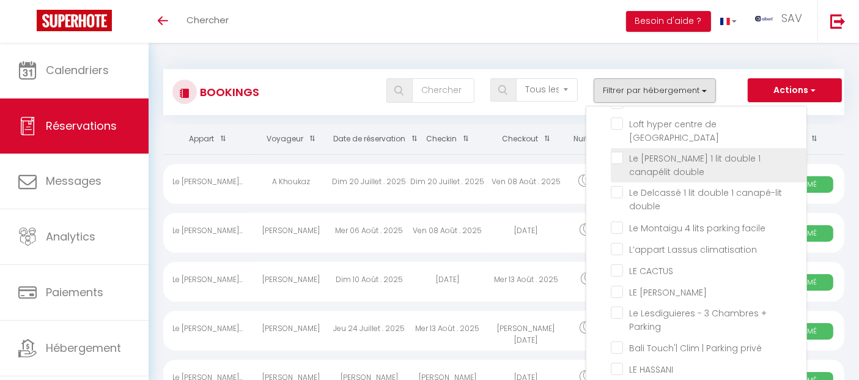
checkbox input "false"
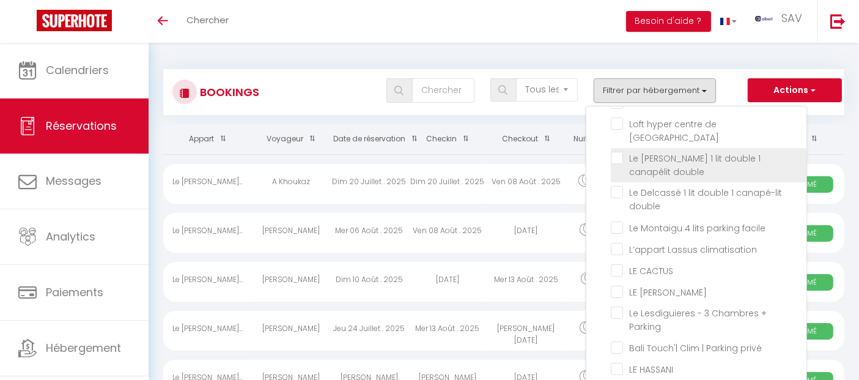
checkbox input "false"
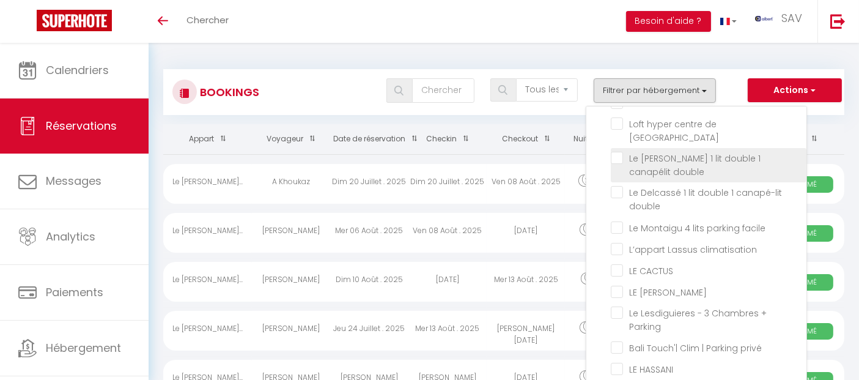
checkbox input "false"
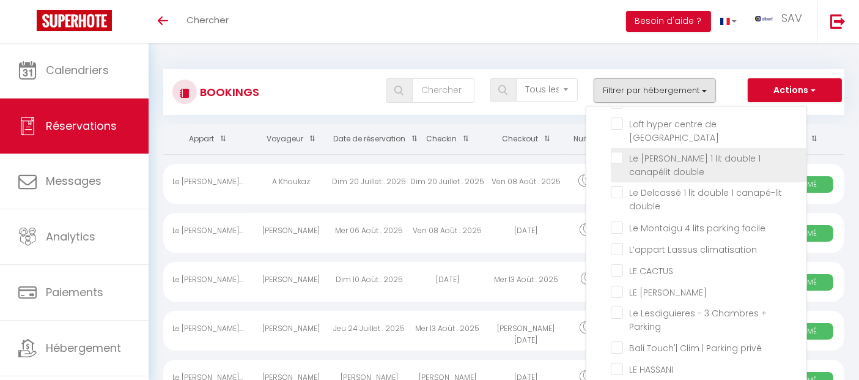
checkbox input "false"
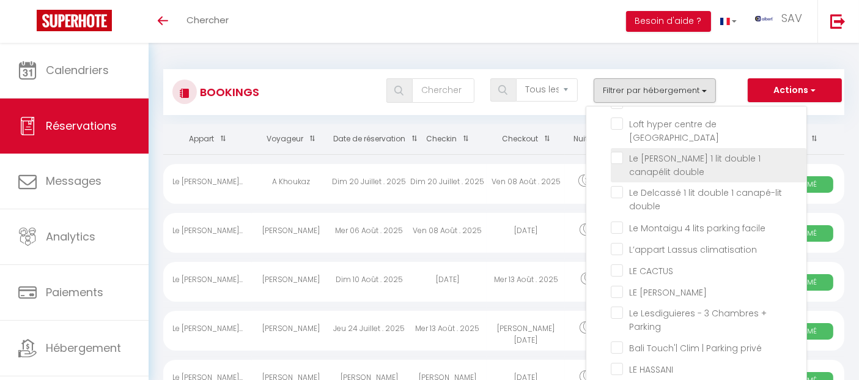
checkbox input "false"
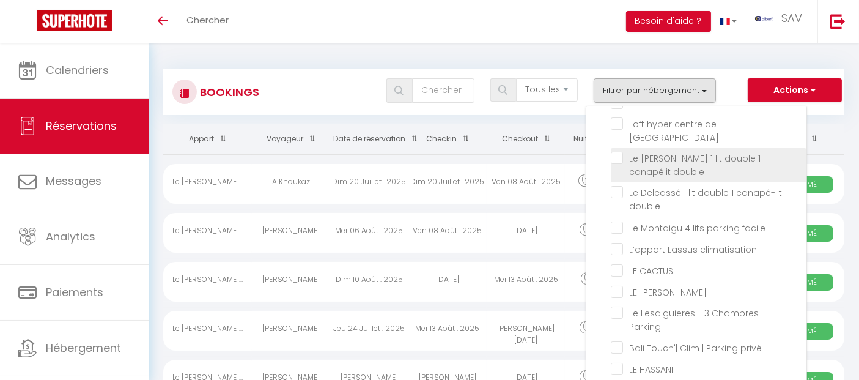
checkbox input "false"
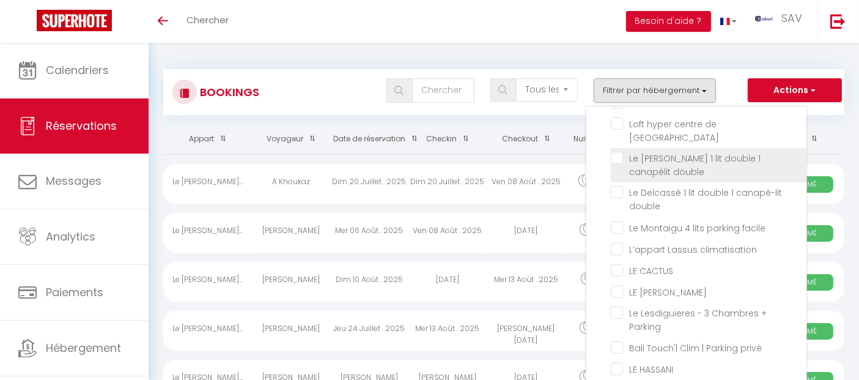
checkbox input "false"
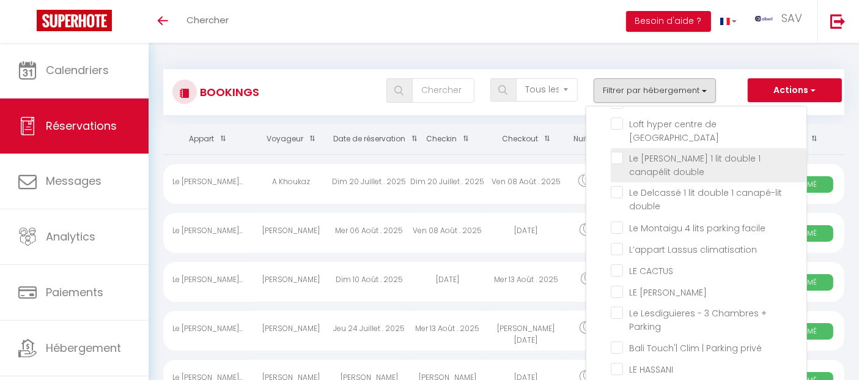
checkbox input "false"
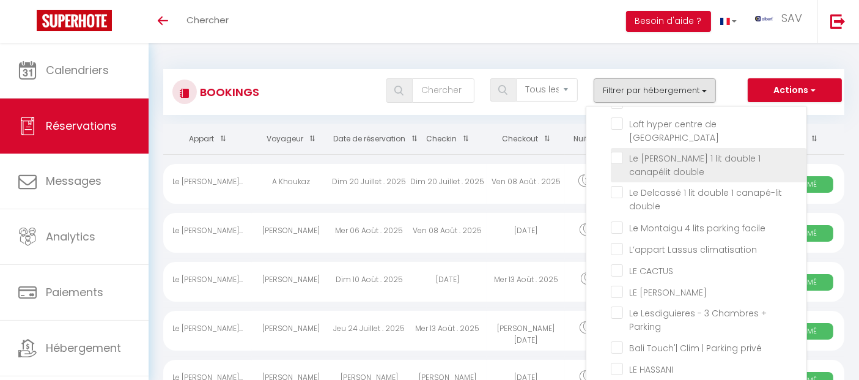
checkbox input "false"
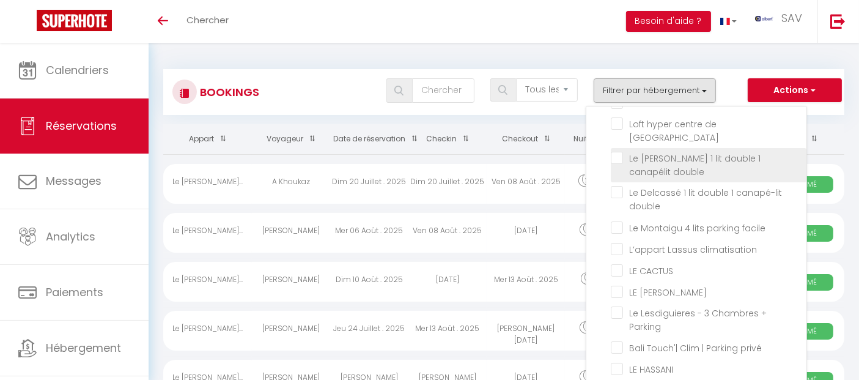
checkbox input "false"
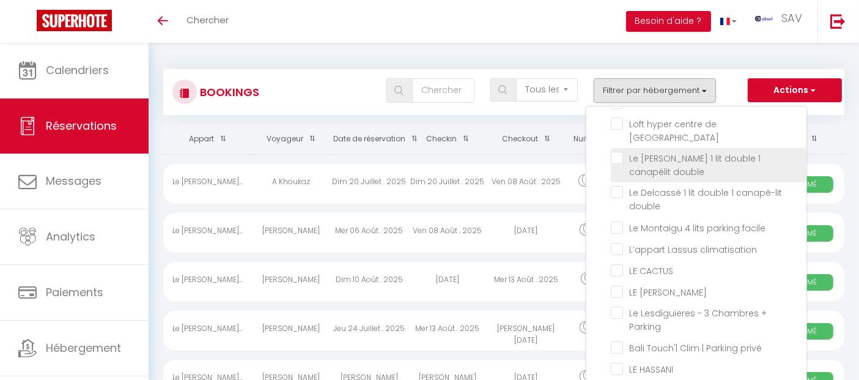
checkbox input "false"
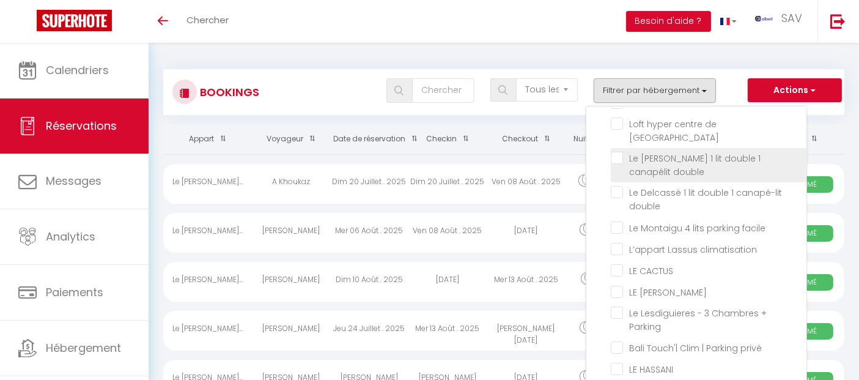
checkbox input "false"
